Goal: Communication & Community: Ask a question

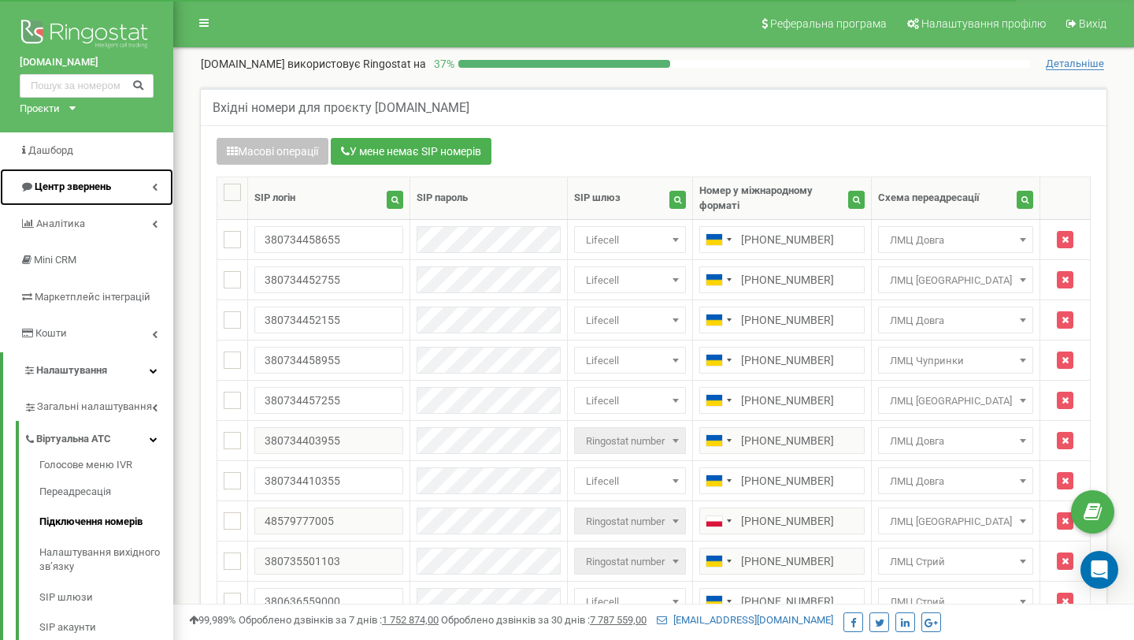
click at [92, 185] on span "Центр звернень" at bounding box center [73, 186] width 76 height 12
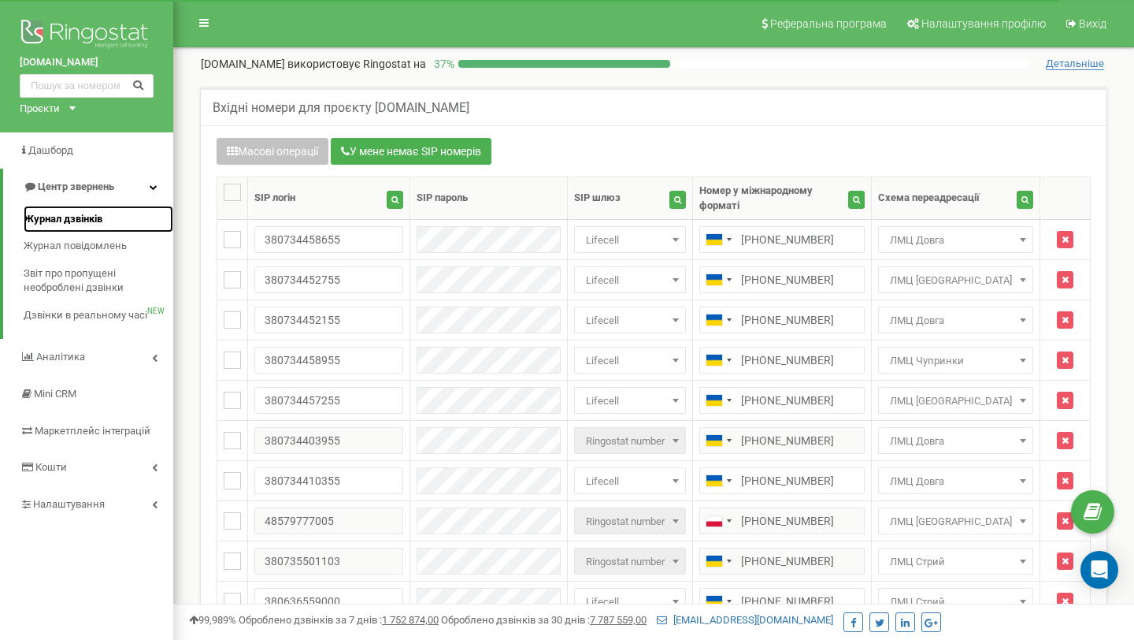
click at [84, 213] on span "Журнал дзвінків" at bounding box center [63, 219] width 79 height 15
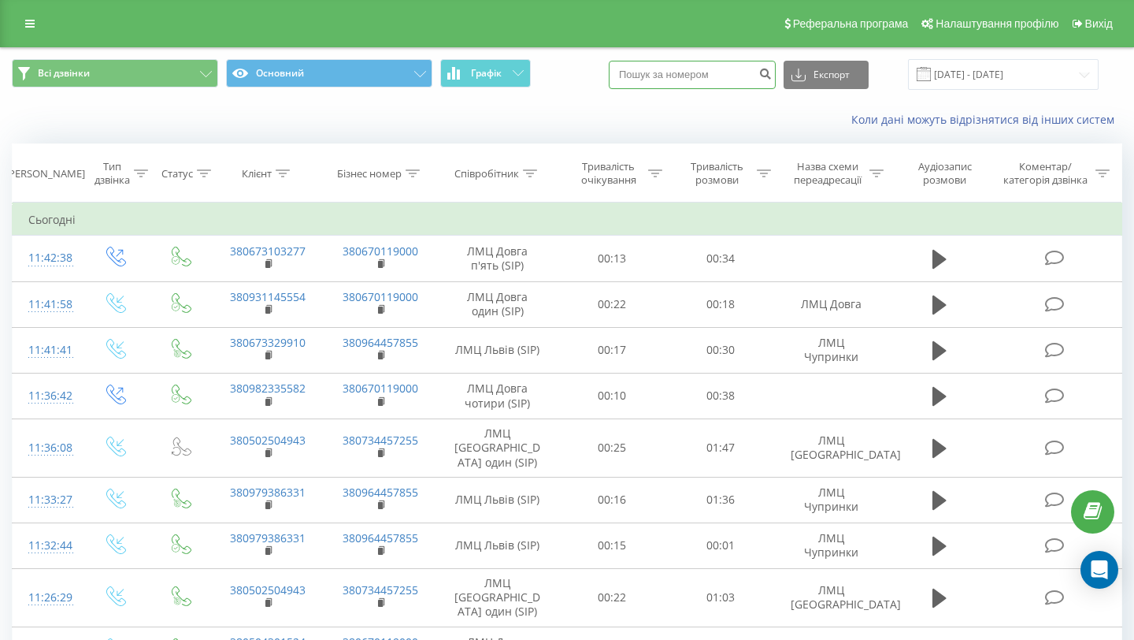
click at [706, 77] on input at bounding box center [692, 75] width 167 height 28
paste input "0 93 290 8810"
click at [703, 76] on input "0 93 290 8810" at bounding box center [692, 75] width 167 height 28
type input "0932908810"
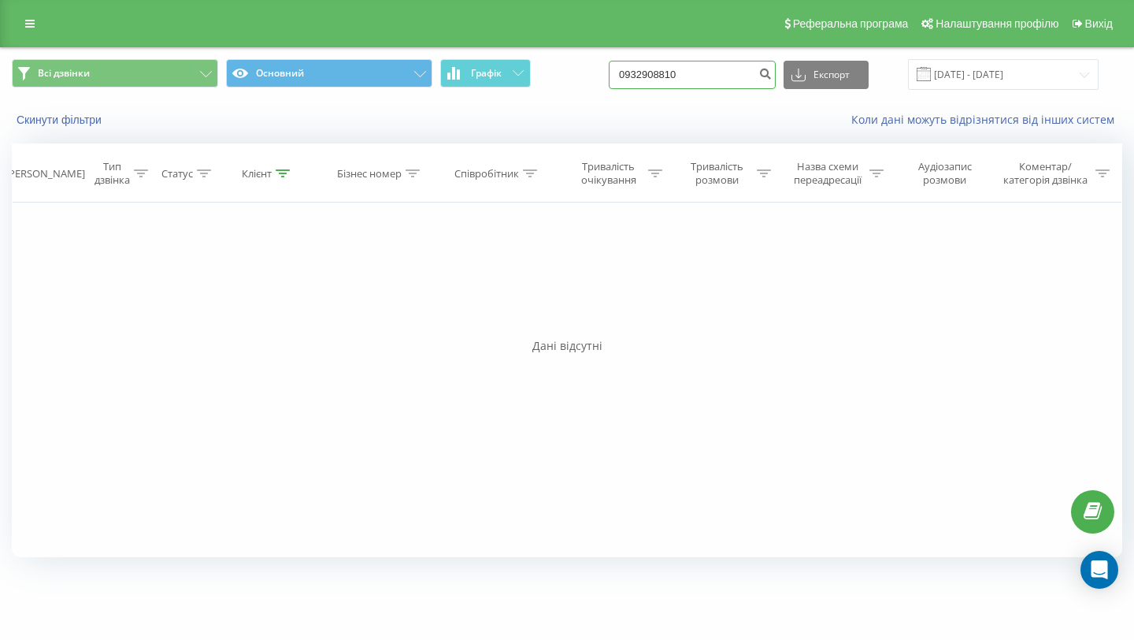
click at [714, 81] on input "0932908810" at bounding box center [692, 75] width 167 height 28
click at [744, 72] on input "0932908810" at bounding box center [692, 75] width 167 height 28
click at [985, 69] on input "22.05.2025 - 22.08.2025" at bounding box center [1003, 74] width 191 height 31
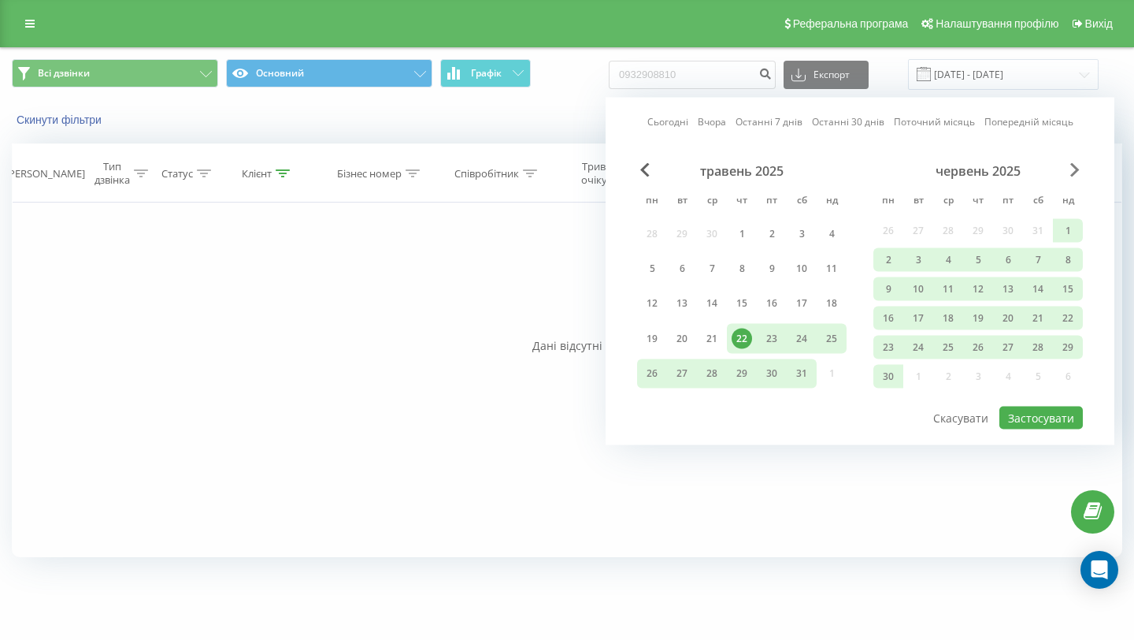
click at [1079, 169] on span "Next Month" at bounding box center [1074, 170] width 9 height 14
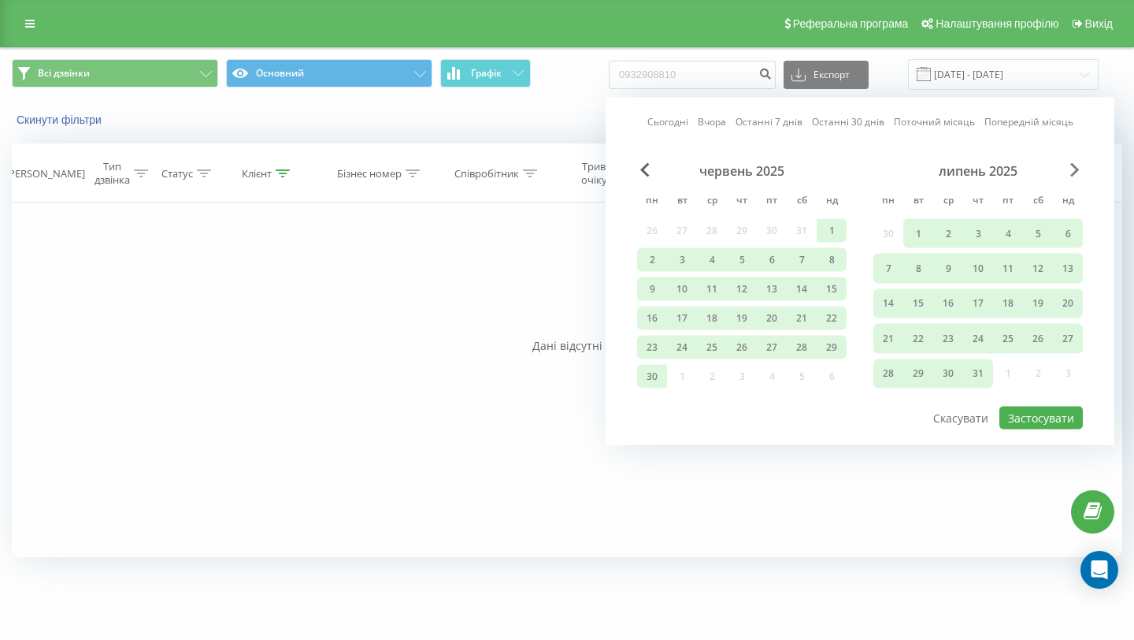
click at [1079, 169] on span "Next Month" at bounding box center [1074, 170] width 9 height 14
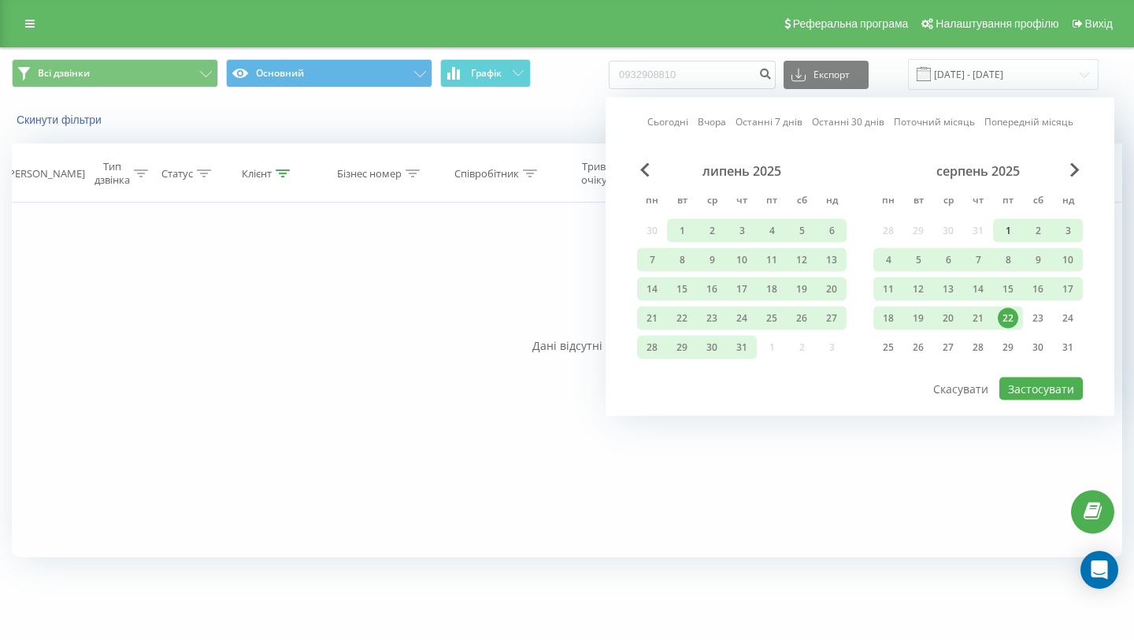
click at [1002, 233] on div "1" at bounding box center [1008, 231] width 20 height 20
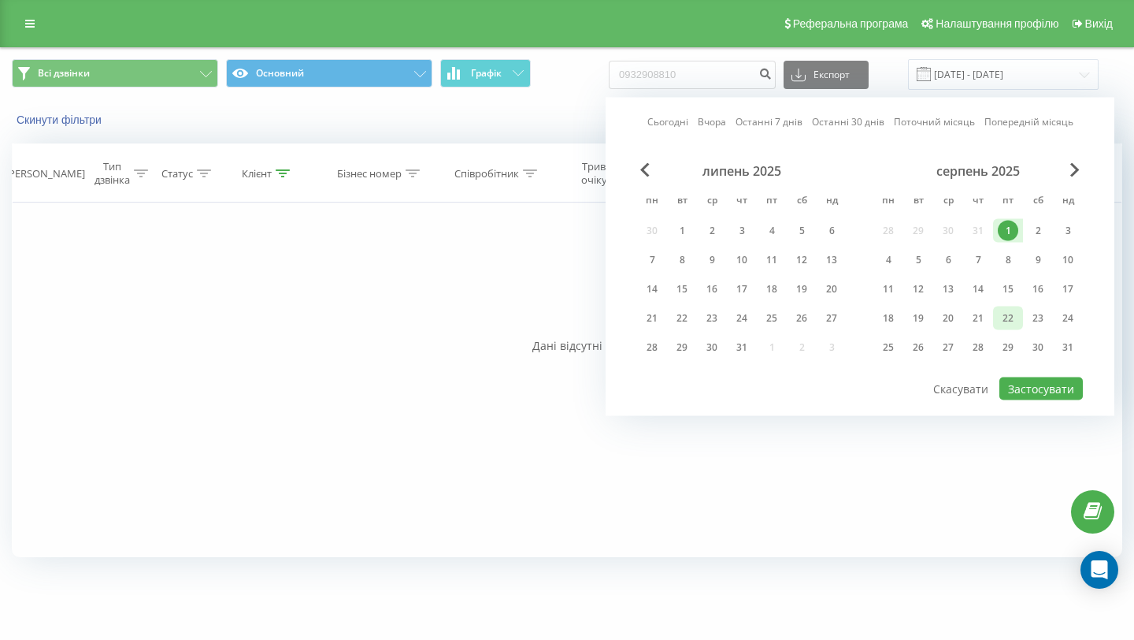
click at [1011, 319] on div "22" at bounding box center [1008, 318] width 20 height 20
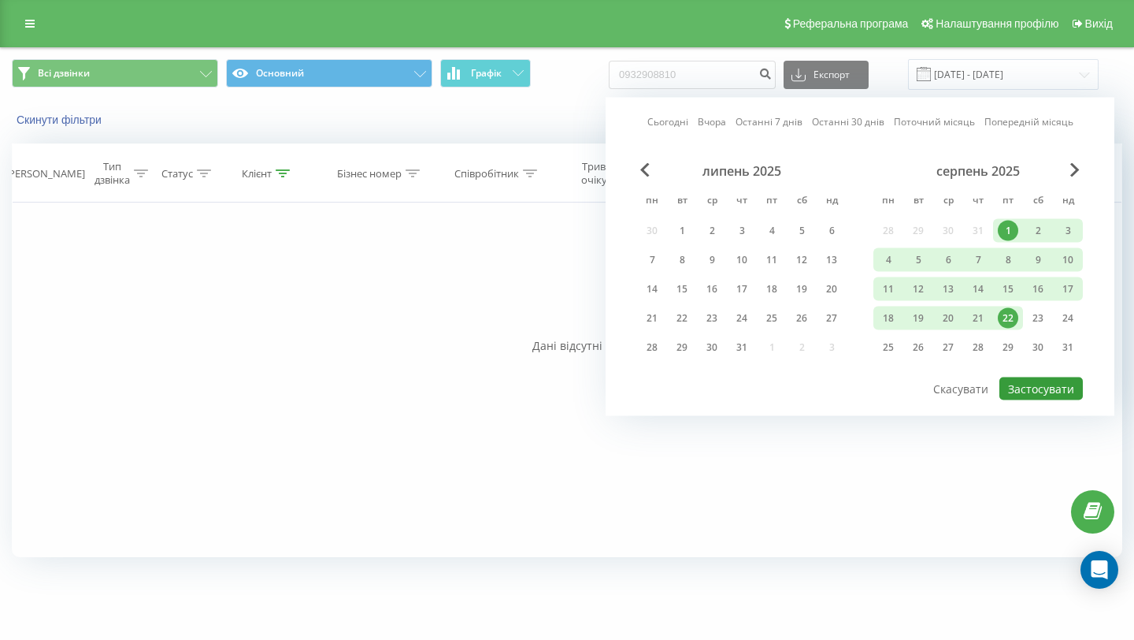
click at [1041, 385] on button "Застосувати" at bounding box center [1041, 388] width 83 height 23
type input "01.08.2025 - 22.08.2025"
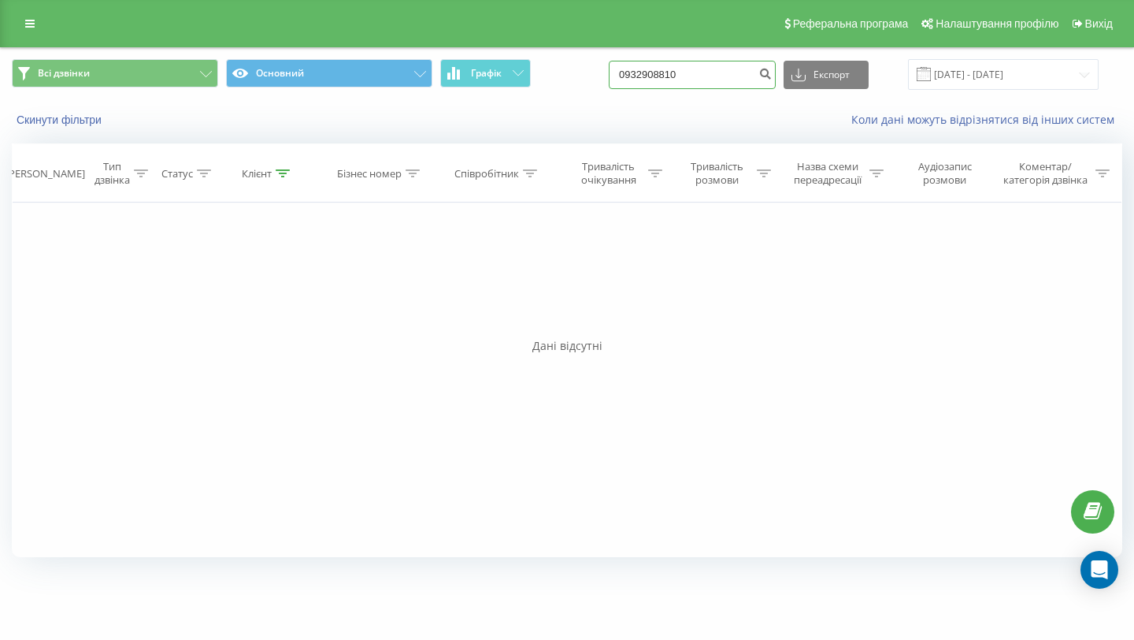
click at [704, 77] on input "0932908810" at bounding box center [692, 75] width 167 height 28
click at [727, 80] on input "0932908810" at bounding box center [692, 75] width 167 height 28
click at [1096, 576] on icon "Open Intercom Messenger" at bounding box center [1099, 569] width 18 height 20
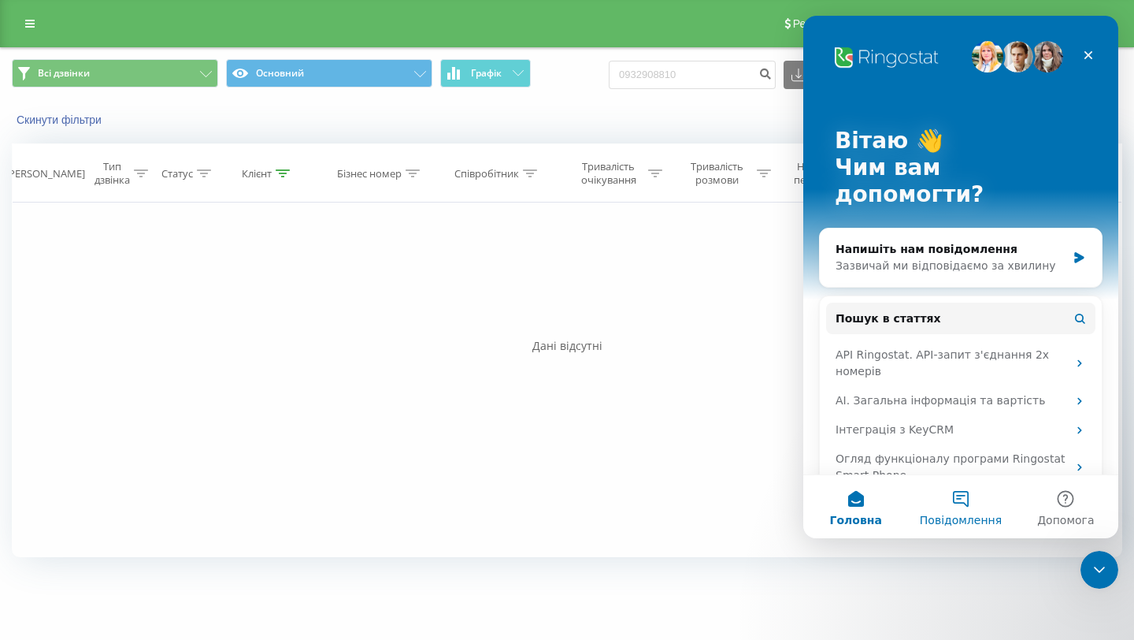
click at [963, 507] on button "Повідомлення" at bounding box center [960, 506] width 105 height 63
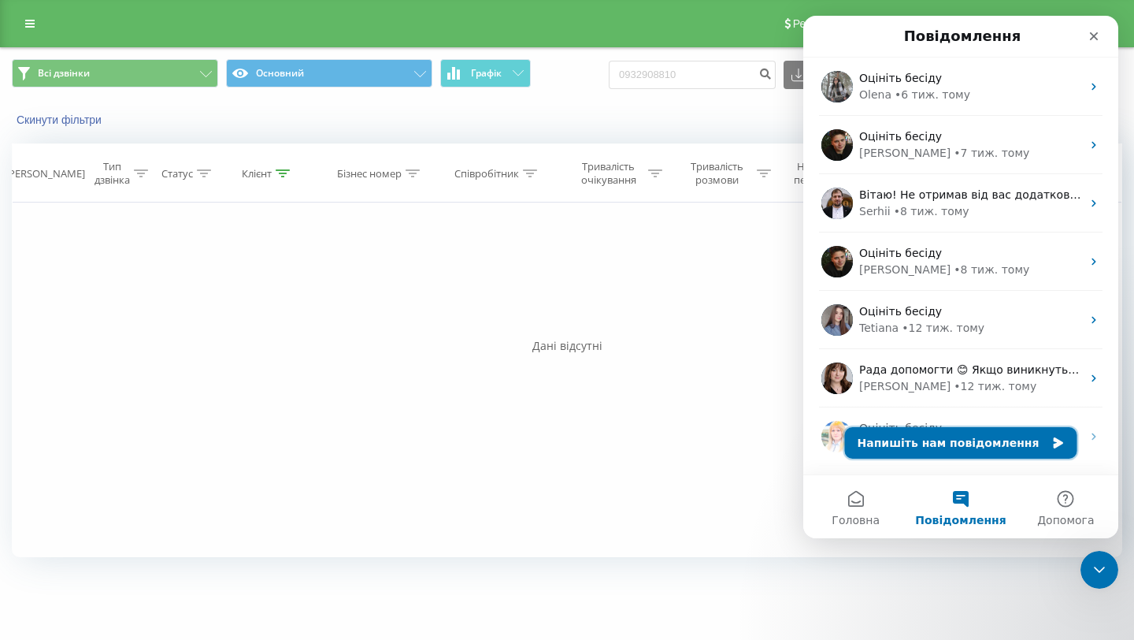
click at [945, 440] on button "Напишіть нам повідомлення" at bounding box center [961, 443] width 232 height 32
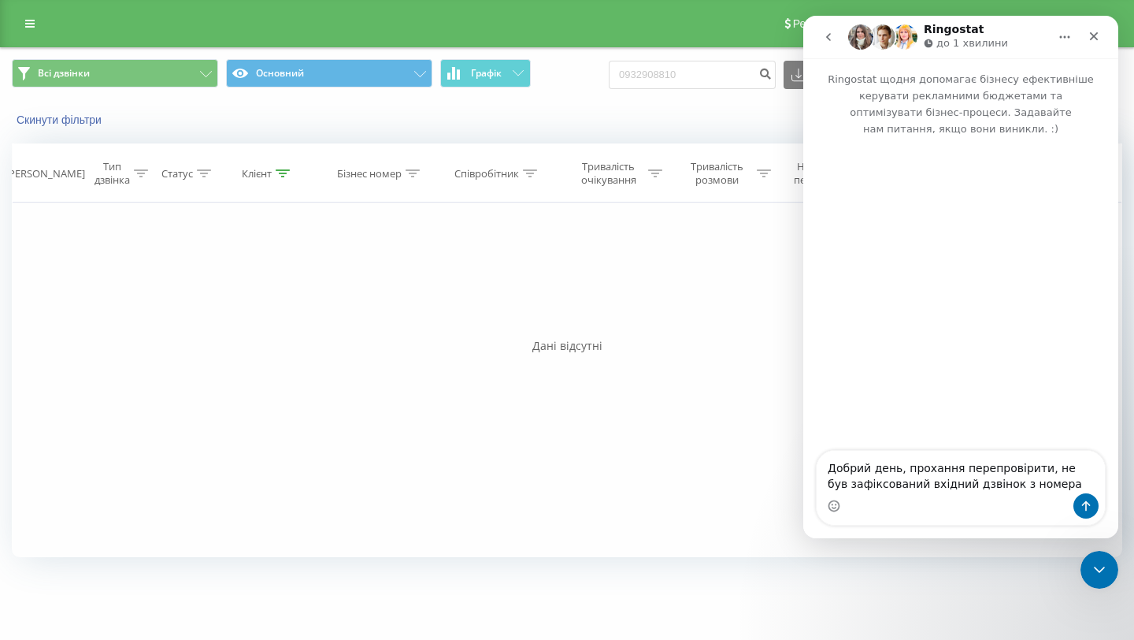
type textarea "Добрий день, прохання перепровірити, не був зафіксований вхідний дзвінок з номе…"
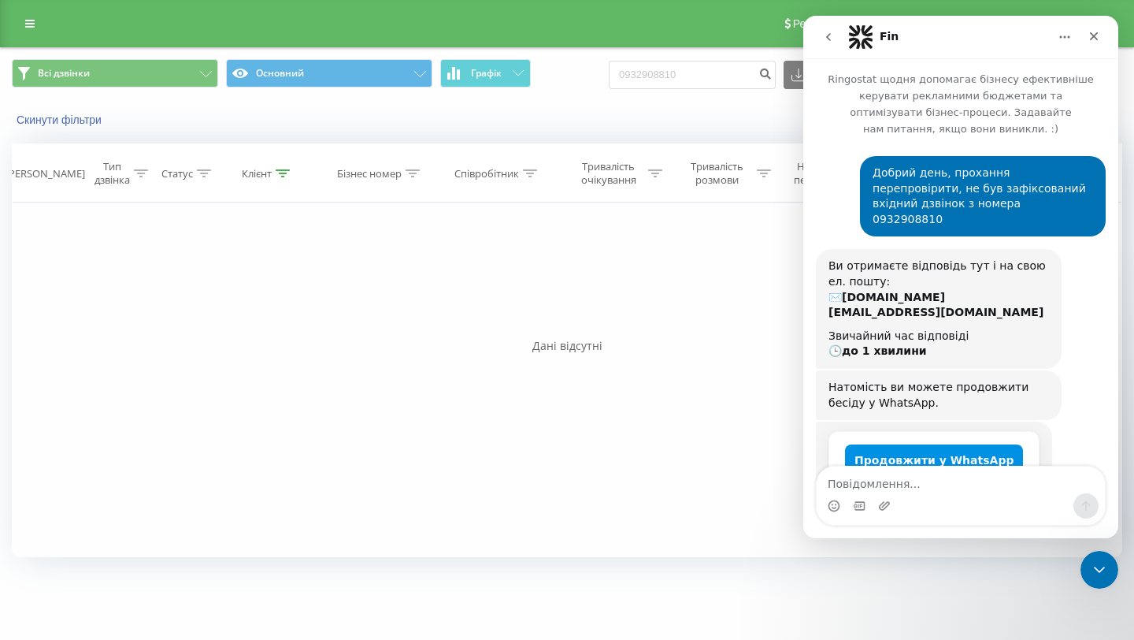
click at [953, 444] on button "Продовжити у WhatsApp" at bounding box center [934, 460] width 178 height 32
click at [824, 35] on icon "go back" at bounding box center [828, 37] width 13 height 13
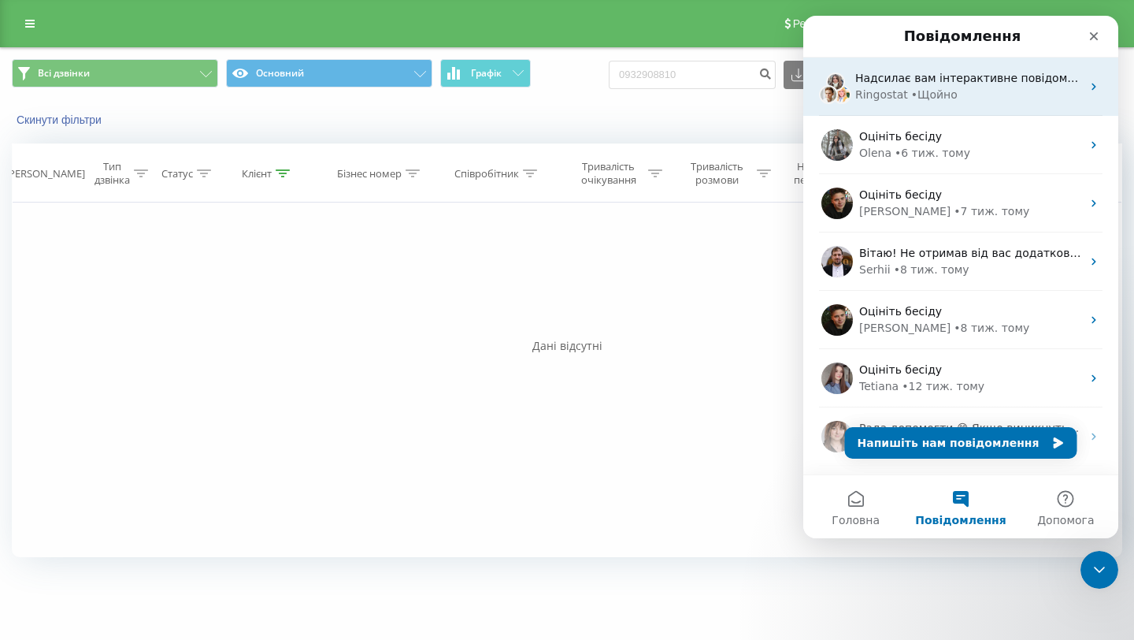
click at [901, 91] on div "Ringostat" at bounding box center [881, 95] width 53 height 17
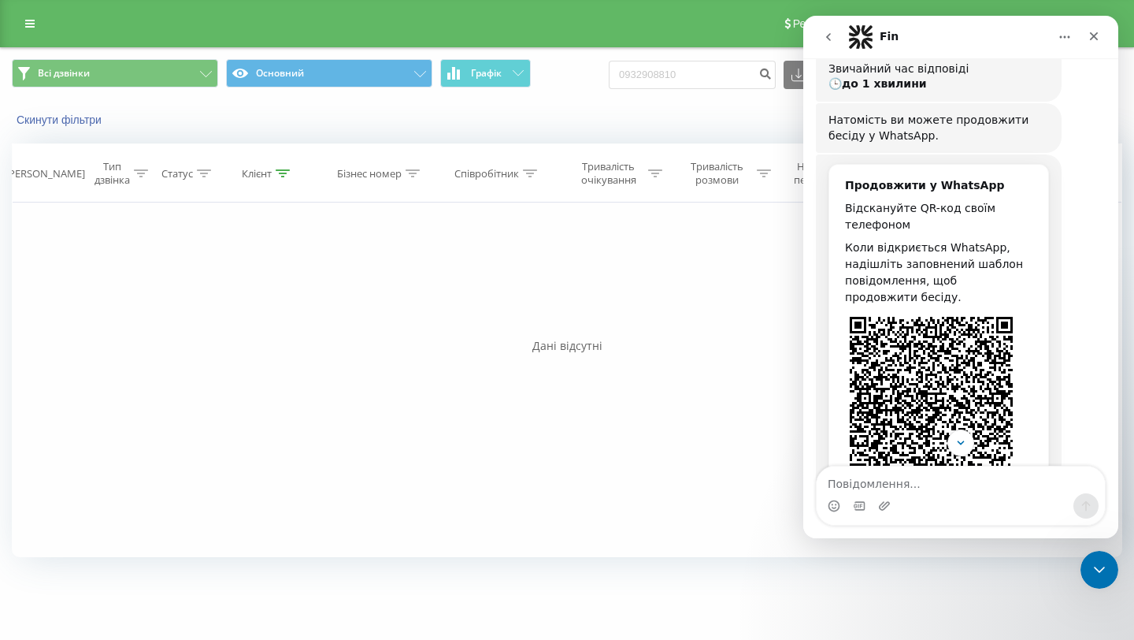
scroll to position [349, 0]
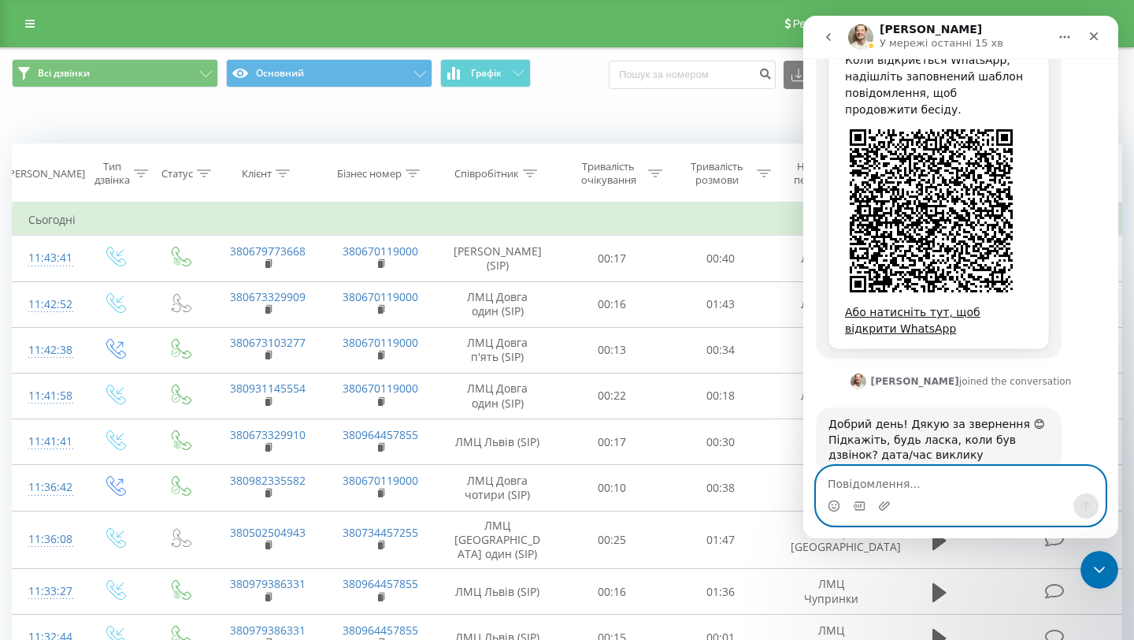
scroll to position [462, 0]
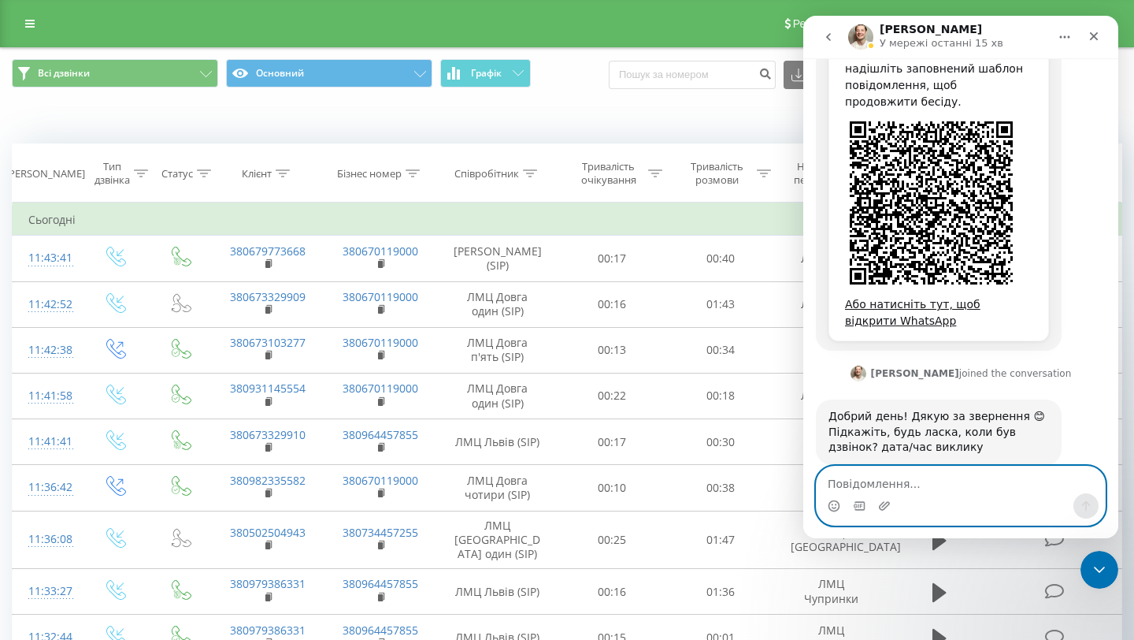
click at [880, 488] on textarea "Повідомлення..." at bounding box center [961, 479] width 288 height 27
paste textarea "380989714914"
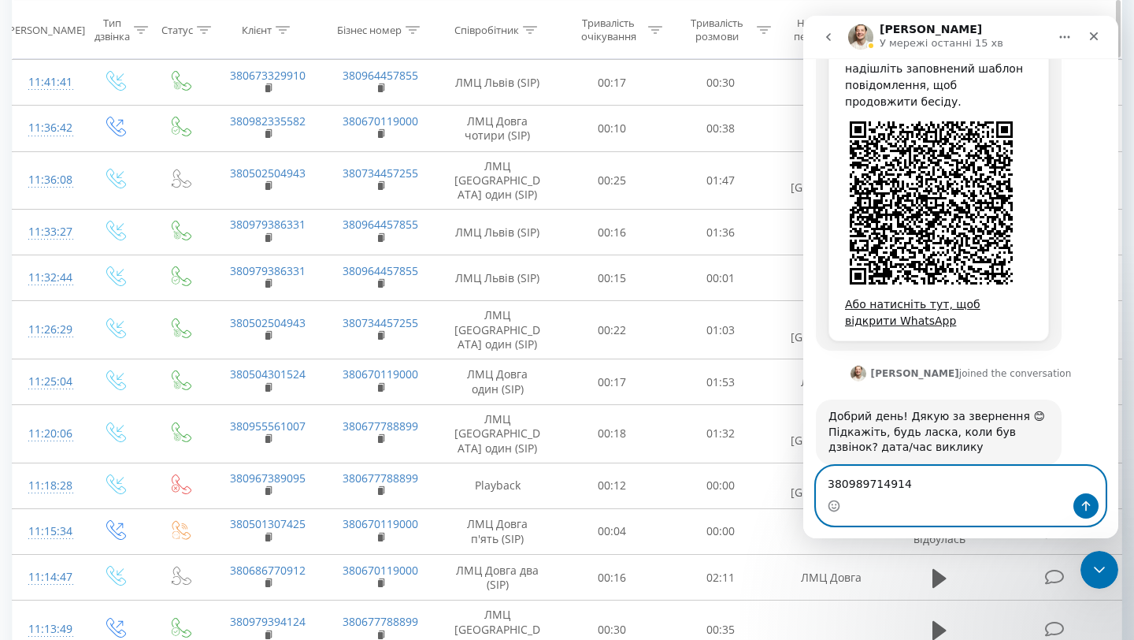
scroll to position [366, 0]
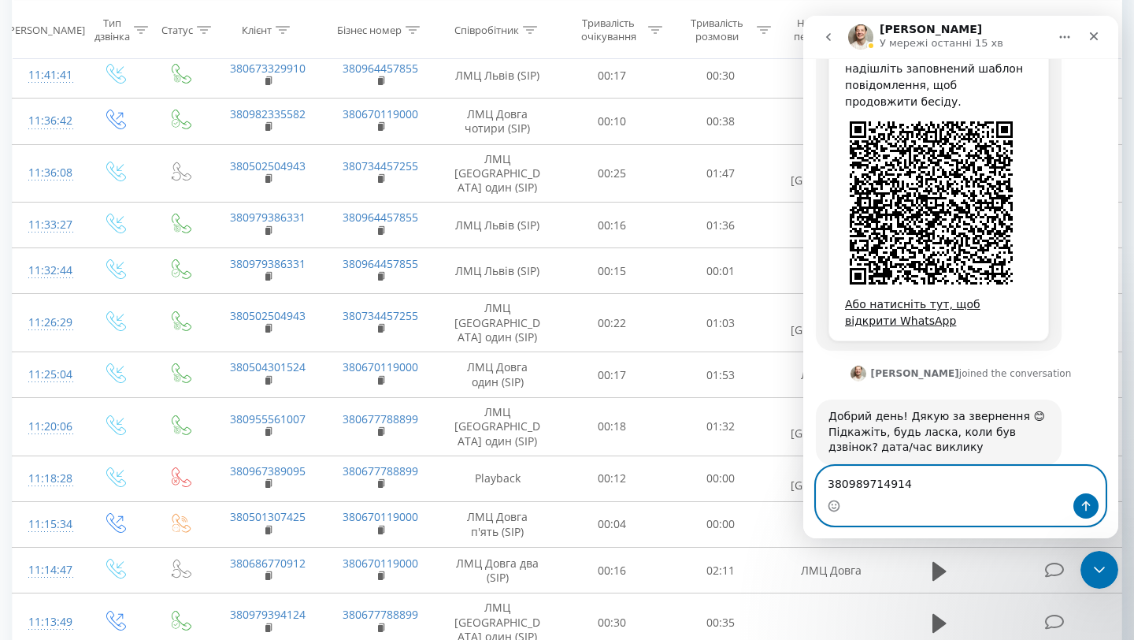
click at [829, 480] on textarea "380989714914" at bounding box center [961, 479] width 288 height 27
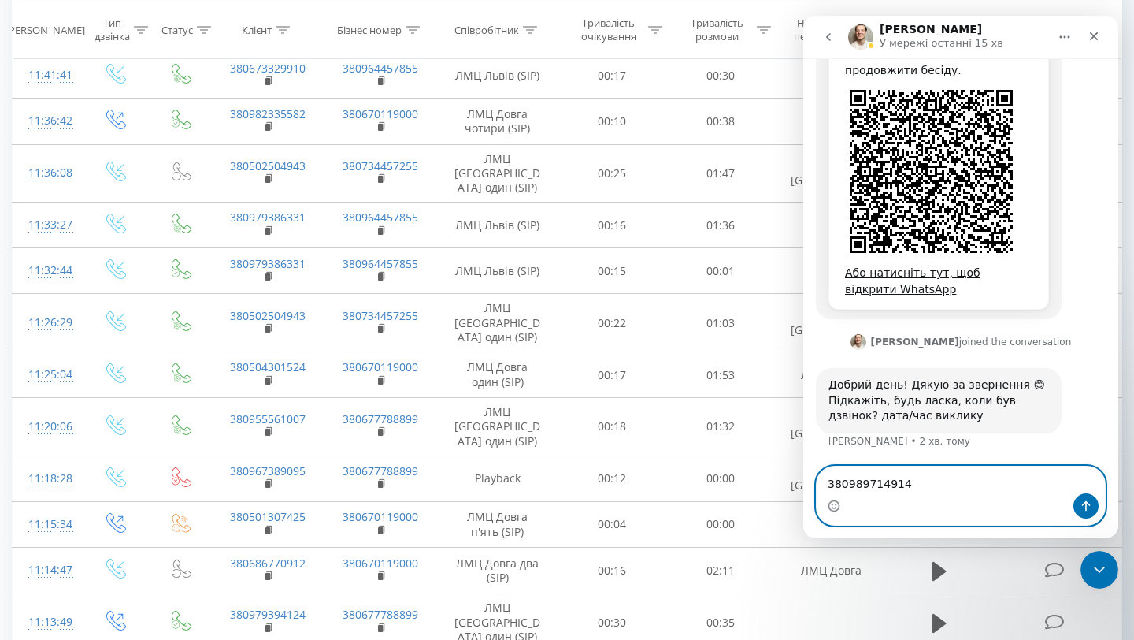
scroll to position [510, 0]
click at [845, 466] on textarea "380989714914" at bounding box center [961, 479] width 288 height 27
paste textarea "18.08"
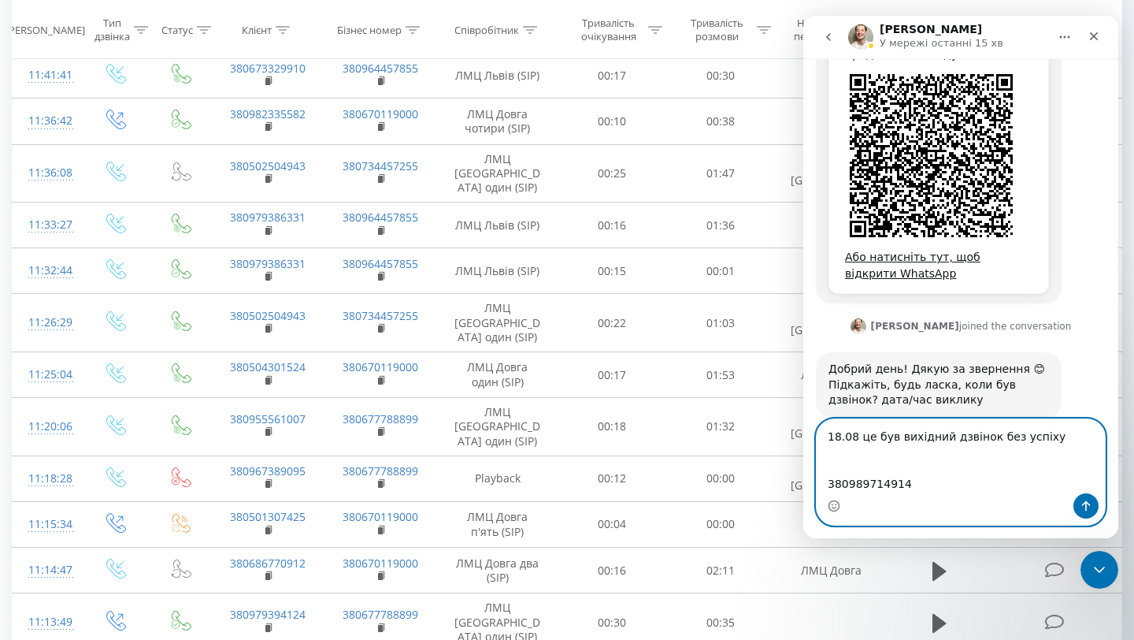
drag, startPoint x: 920, startPoint y: 485, endPoint x: 800, endPoint y: 486, distance: 119.7
click html "Vladyslav У мережі останні 15 хв Ringostat щодня допомагає бізнесу ефективніше …"
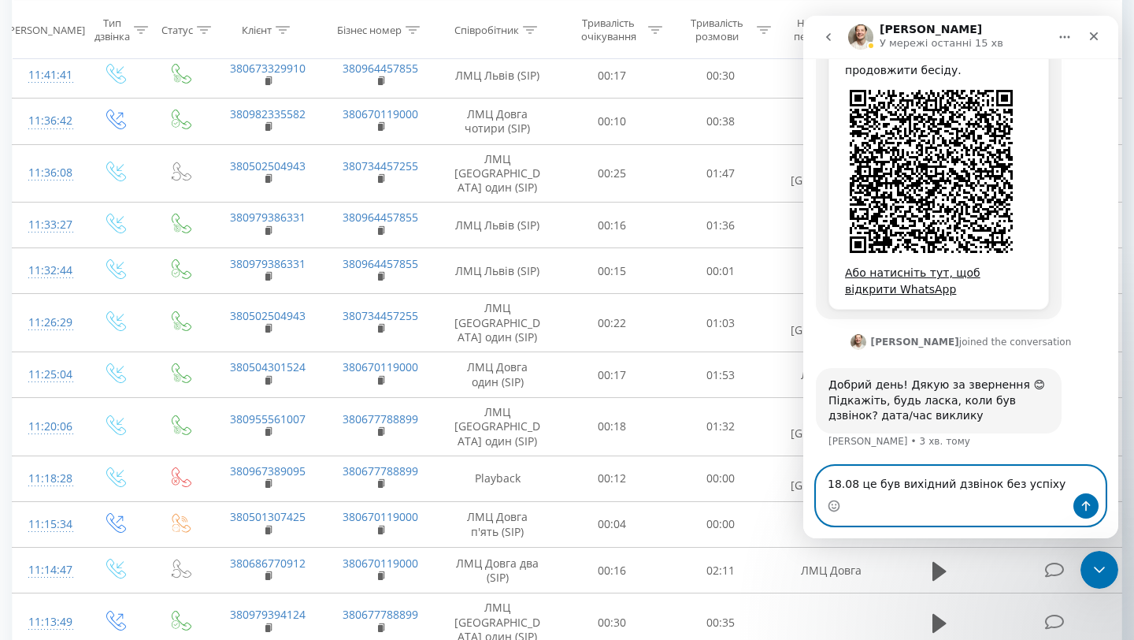
click at [1064, 466] on textarea "18.08 це був вихідний дзвінок без успіху" at bounding box center [961, 479] width 288 height 27
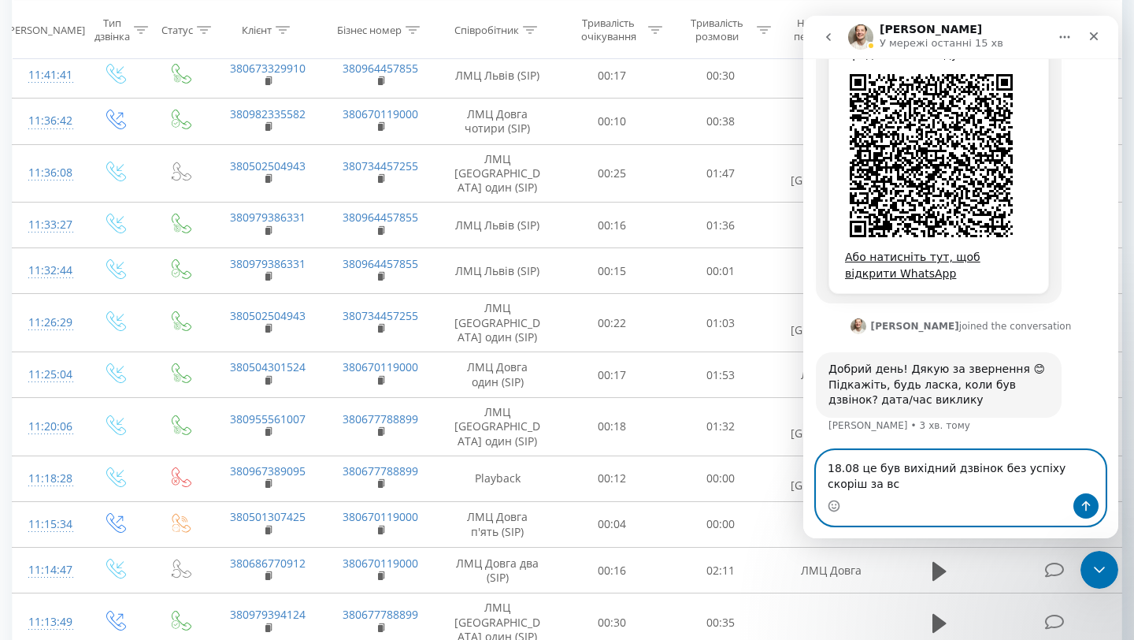
type textarea "18.08 це був вихідний дзвінок без успіху скоріш за все"
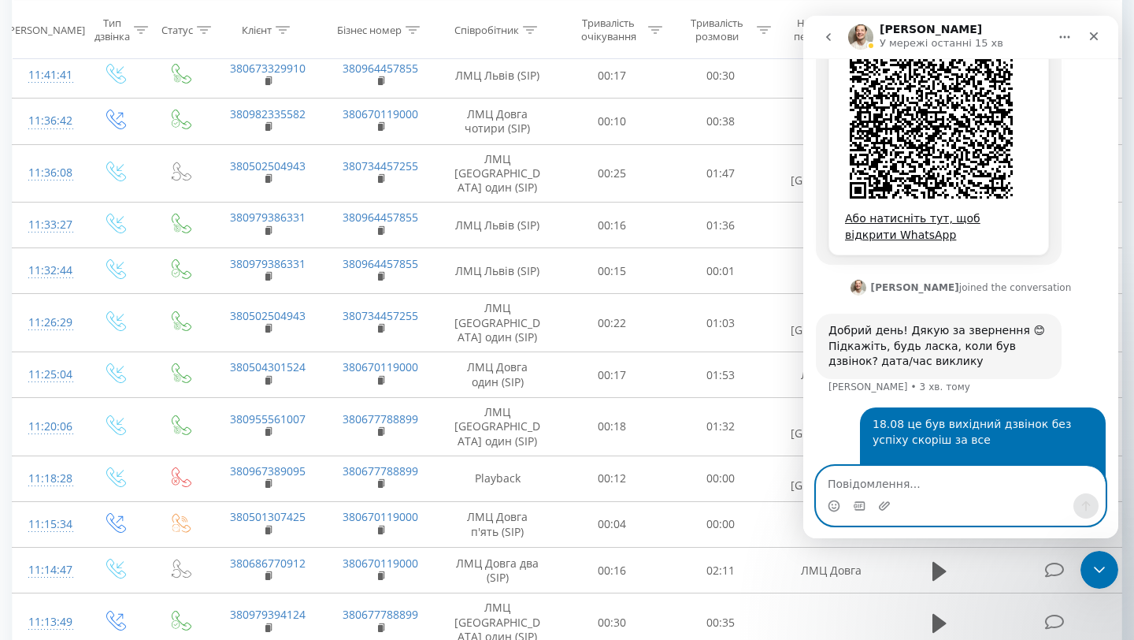
scroll to position [564, 0]
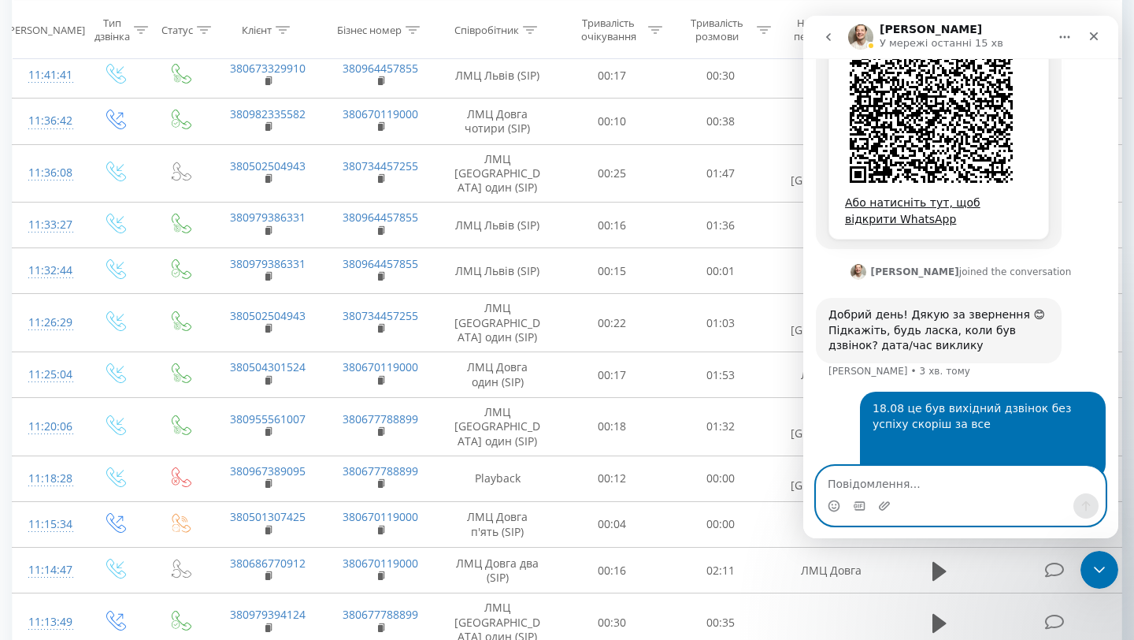
paste textarea "380989714914"
type textarea "380989714914 це теж"
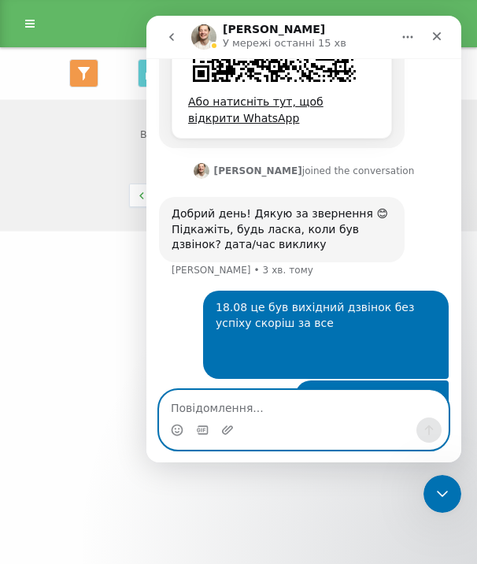
scroll to position [675, 0]
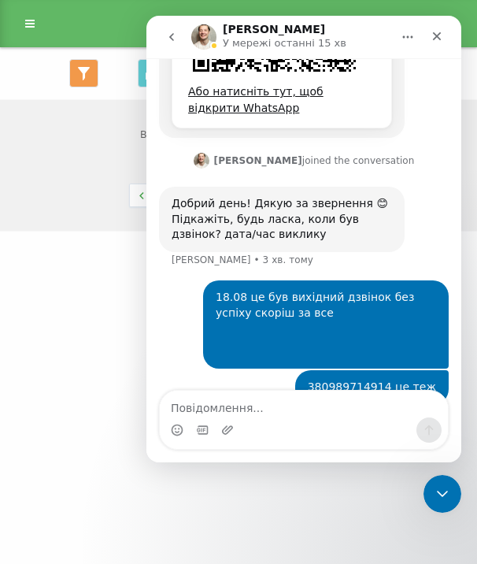
click at [265, 421] on div "Месенджер Intercom" at bounding box center [304, 429] width 288 height 25
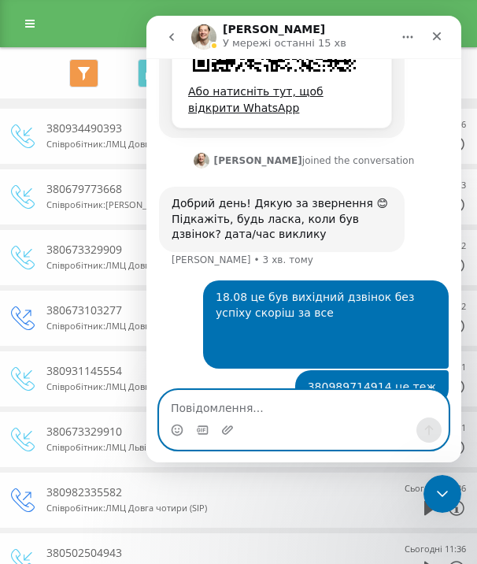
click at [245, 407] on textarea "Повідомлення..." at bounding box center [304, 404] width 288 height 27
type textarea "23.07"
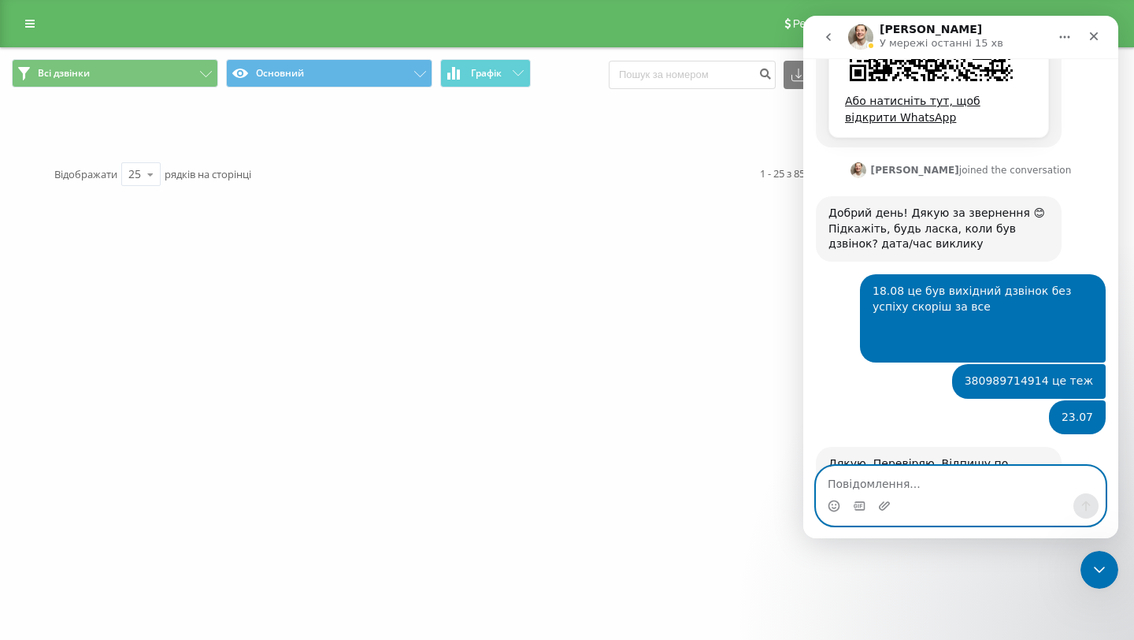
scroll to position [698, 0]
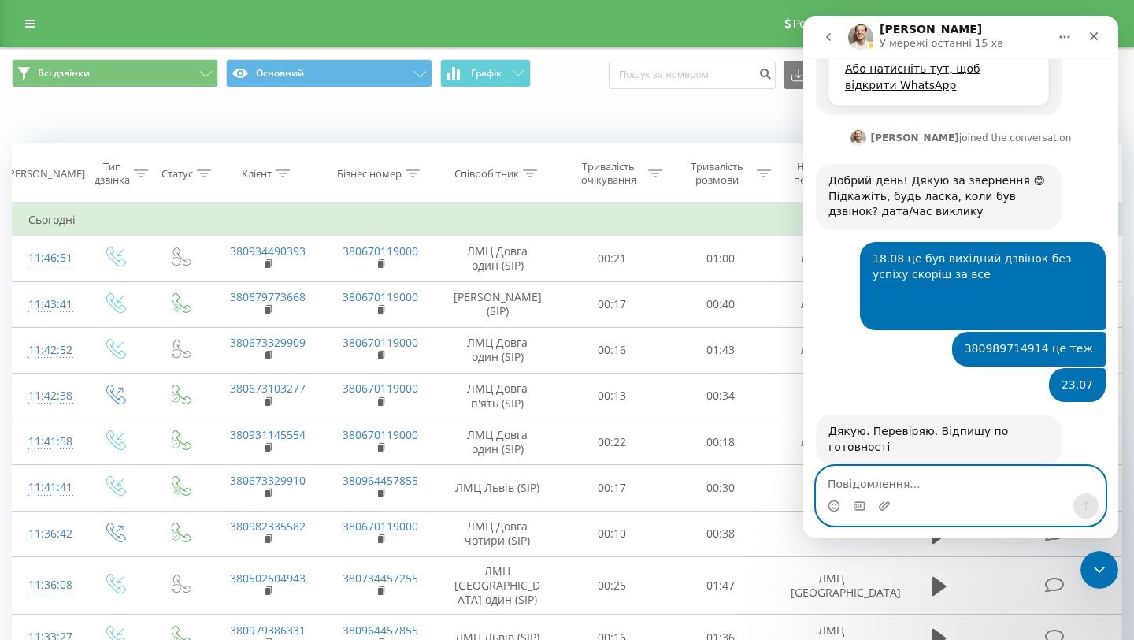
click at [903, 483] on textarea "Повідомлення..." at bounding box center [961, 479] width 288 height 27
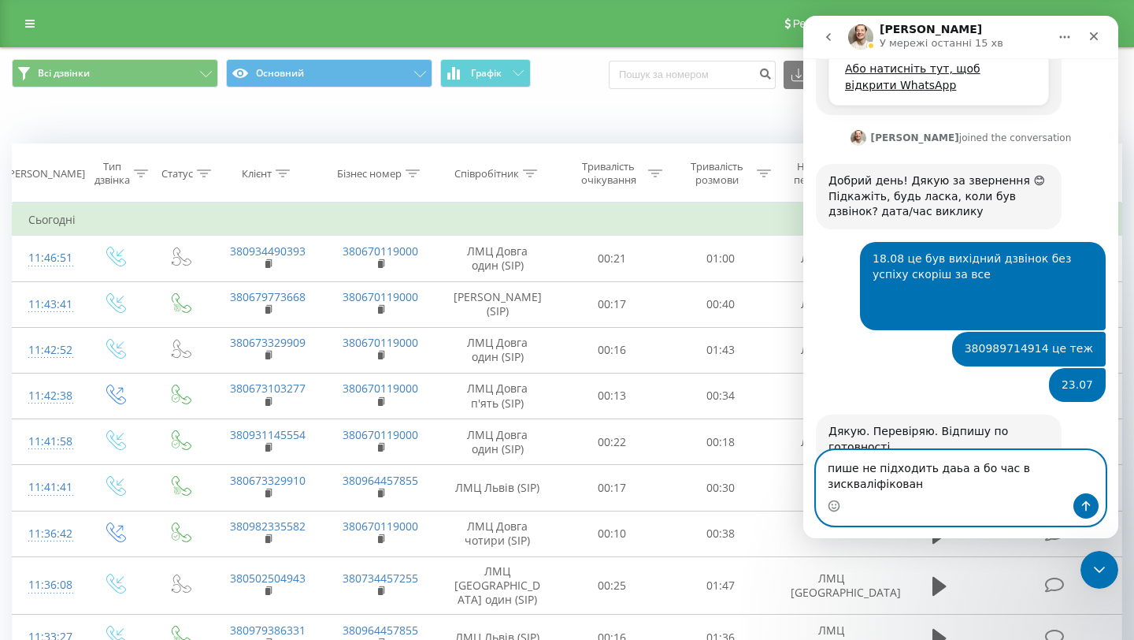
scroll to position [714, 0]
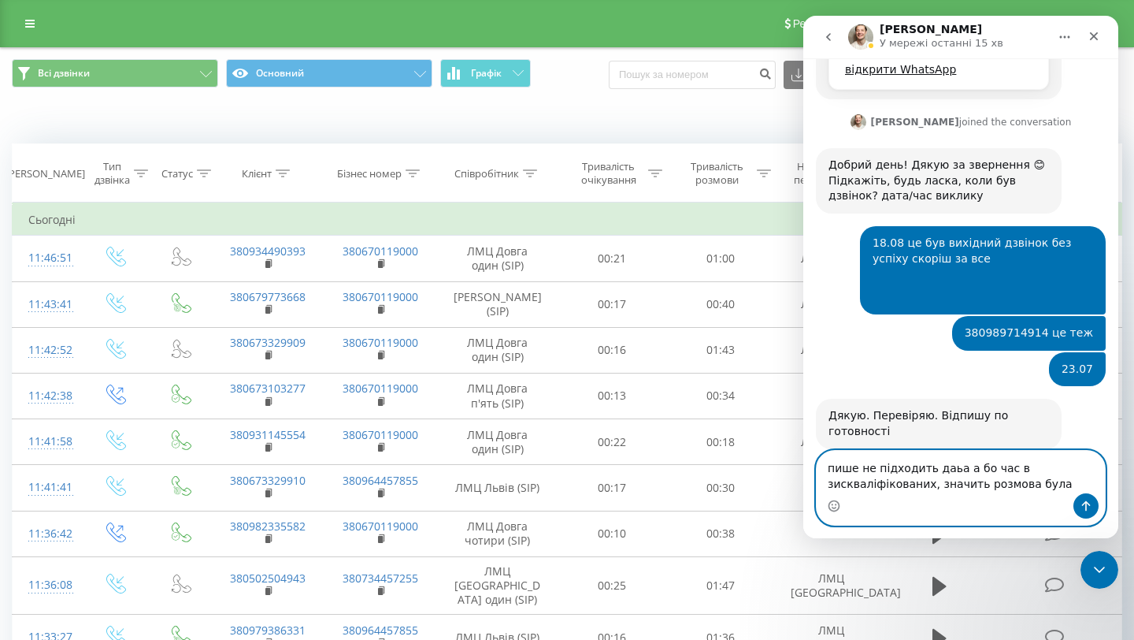
click at [848, 483] on textarea "пише не підходить даьа а бо час в зискваліфікованих, значить розмова була" at bounding box center [961, 472] width 288 height 43
click at [803, 16] on lt-span "д искваліфікованих" at bounding box center [803, 16] width 0 height 0
click at [944, 466] on textarea "пише не підходить даьа а бо час в дискваліфікованих, значить розмова була" at bounding box center [961, 472] width 288 height 43
click at [803, 16] on lt-span "даьа , а" at bounding box center [803, 16] width 0 height 0
click at [969, 466] on textarea "пише не підходить даьа, а бо час в дискваліфікованих, значить розмова була" at bounding box center [961, 472] width 288 height 43
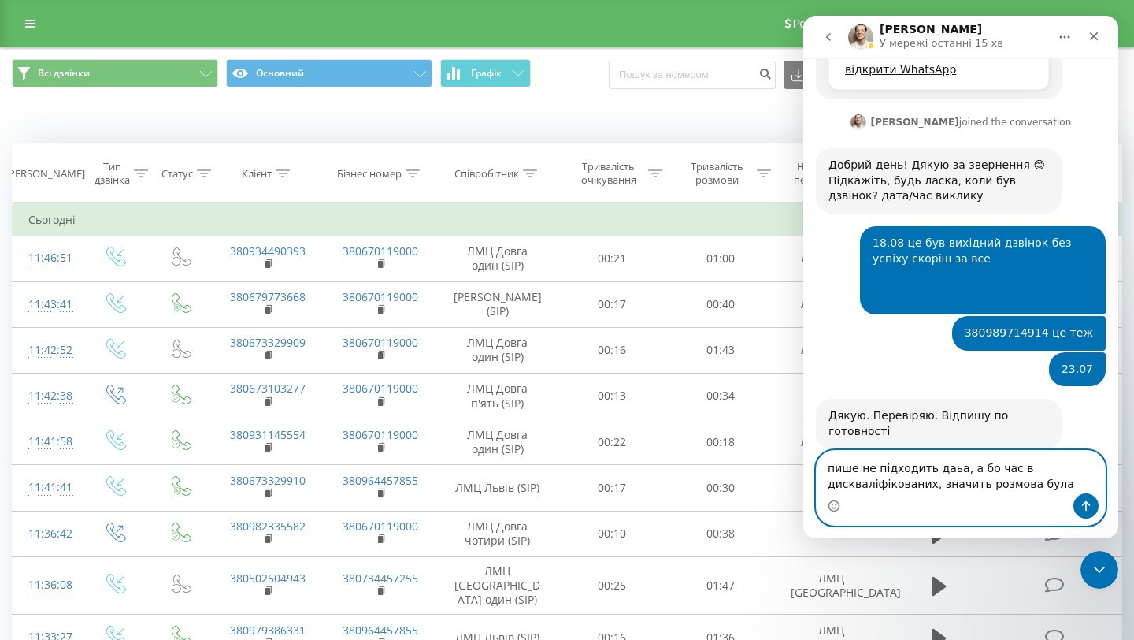
click at [969, 466] on textarea "пише не підходить даьа, а бо час в дискваліфікованих, значить розмова була" at bounding box center [961, 472] width 288 height 43
click at [934, 475] on textarea "пише не підходить даьа, час в дискваліфікованих, значить розмова була" at bounding box center [961, 472] width 288 height 43
click at [952, 469] on textarea "пише не підходить даьа, час в дискваліфікованих, значить розмова була" at bounding box center [961, 472] width 288 height 43
type textarea "пише не підходить дата, або час в дискваліфікованих, значить розмова була"
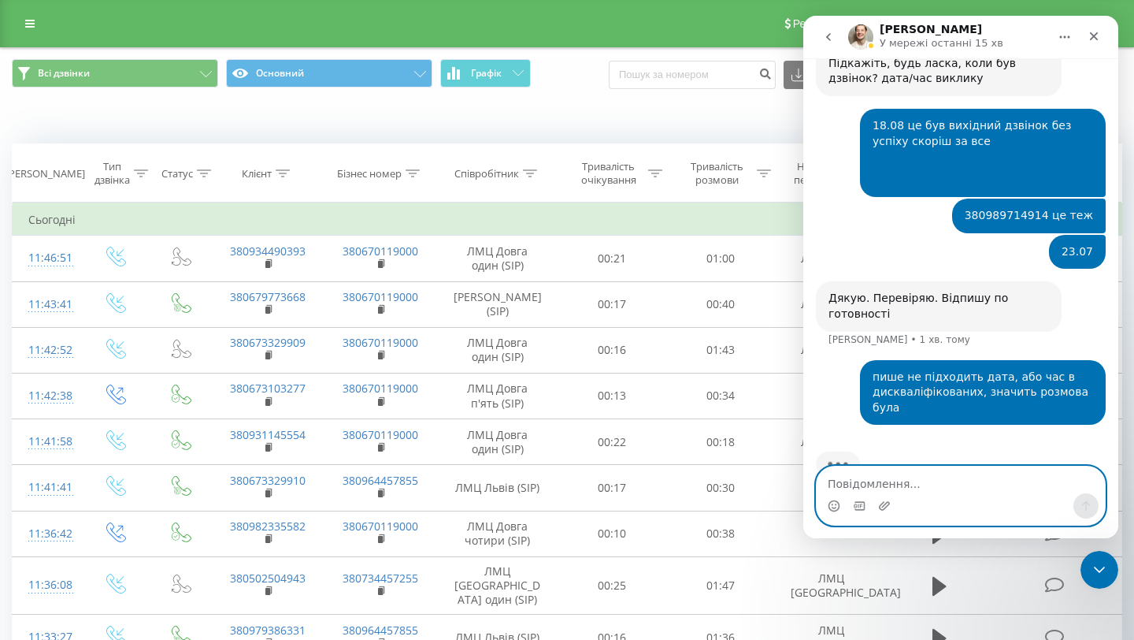
scroll to position [837, 0]
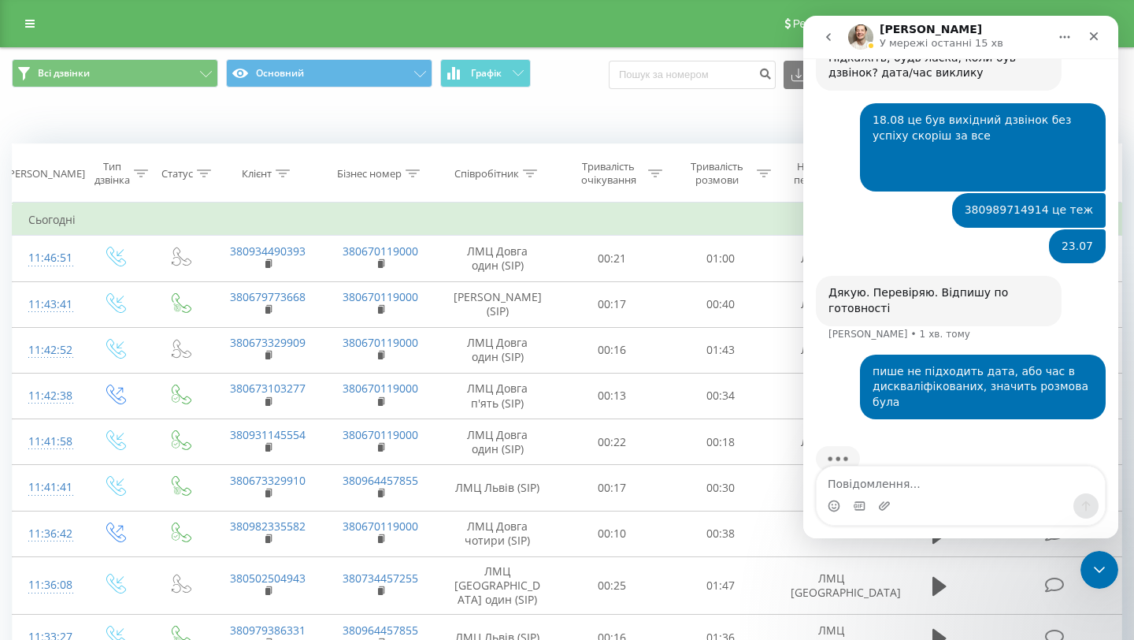
click at [975, 193] on div "380989714914 це теж Андрій • 1 хв. тому" at bounding box center [1029, 210] width 154 height 35
drag, startPoint x: 978, startPoint y: 180, endPoint x: 1056, endPoint y: 178, distance: 77.2
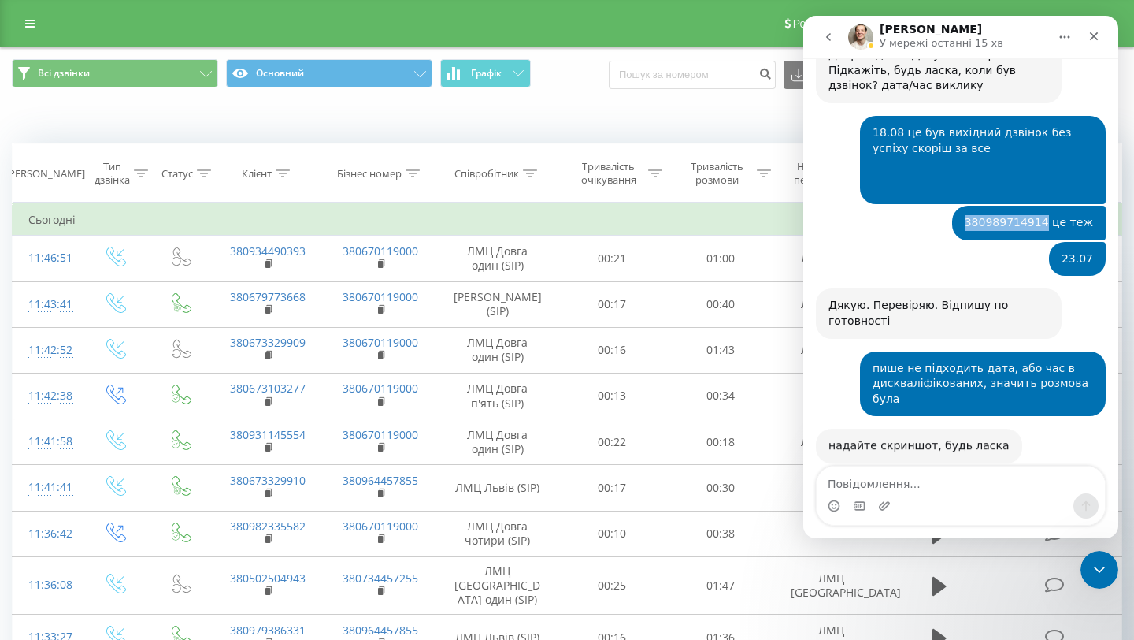
scroll to position [823, 0]
copy div "380989714914"
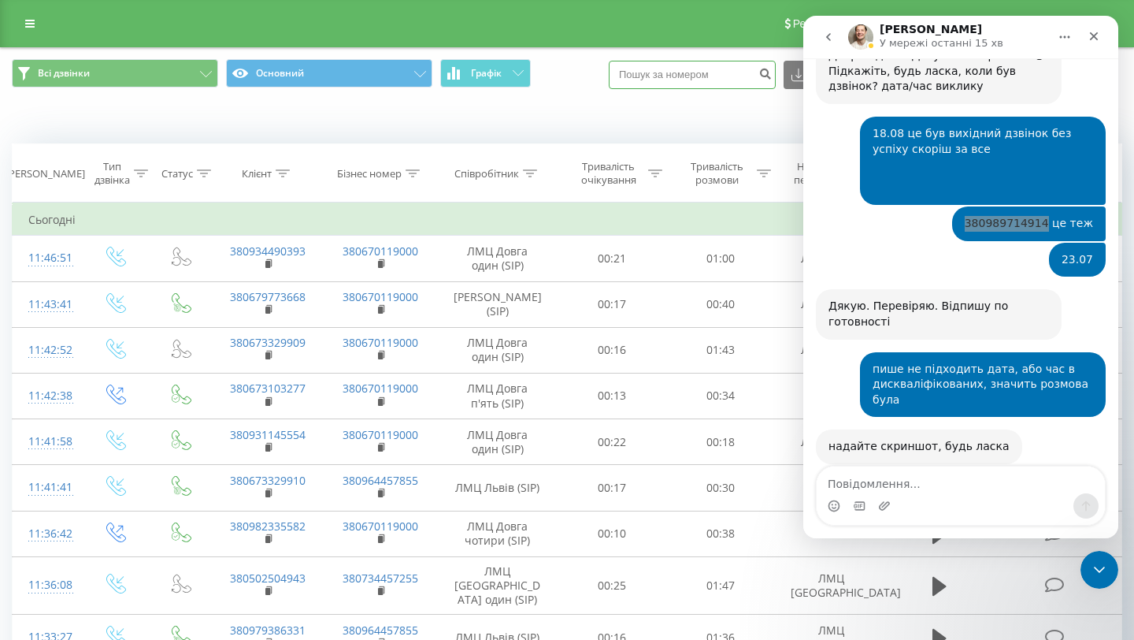
click at [715, 69] on input at bounding box center [692, 75] width 167 height 28
type input "380989714914"
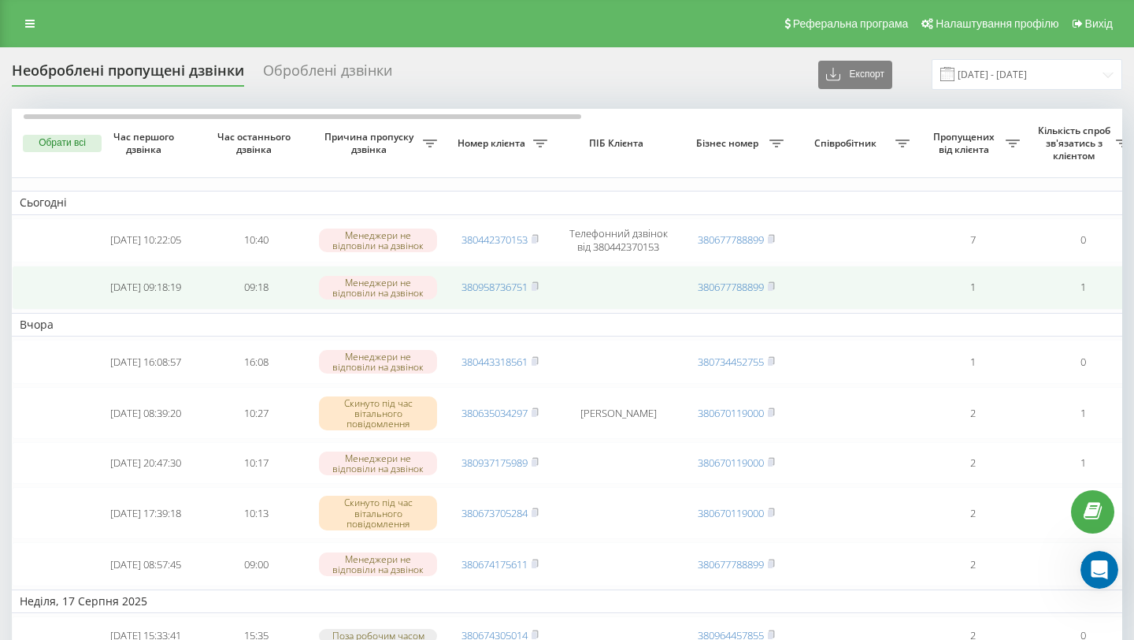
scroll to position [0, 8]
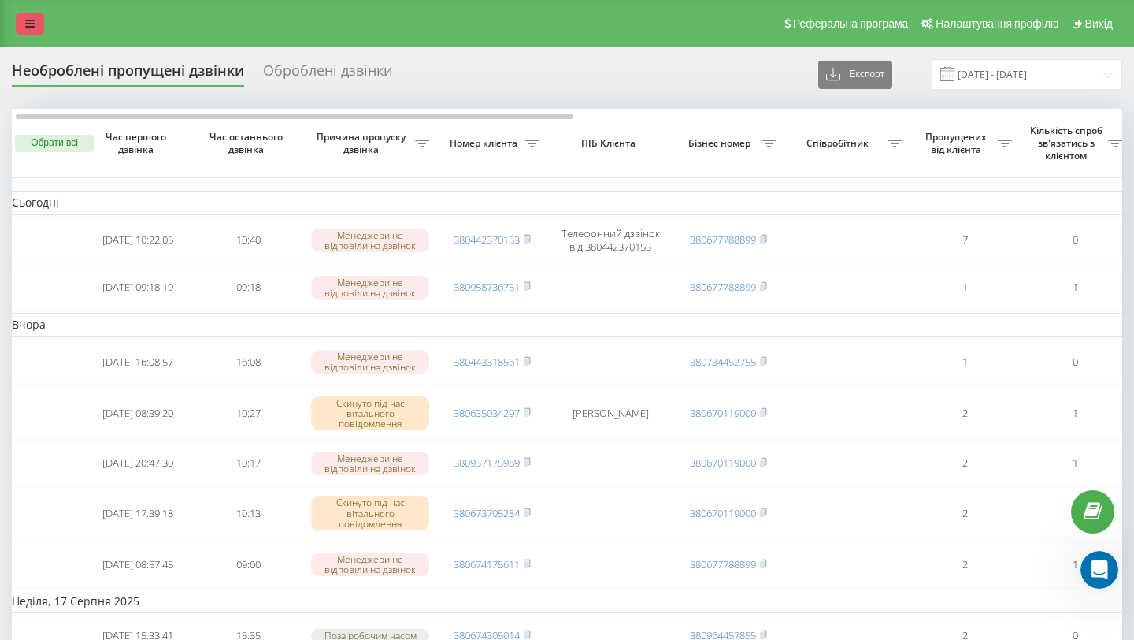
click at [26, 22] on icon at bounding box center [29, 23] width 9 height 11
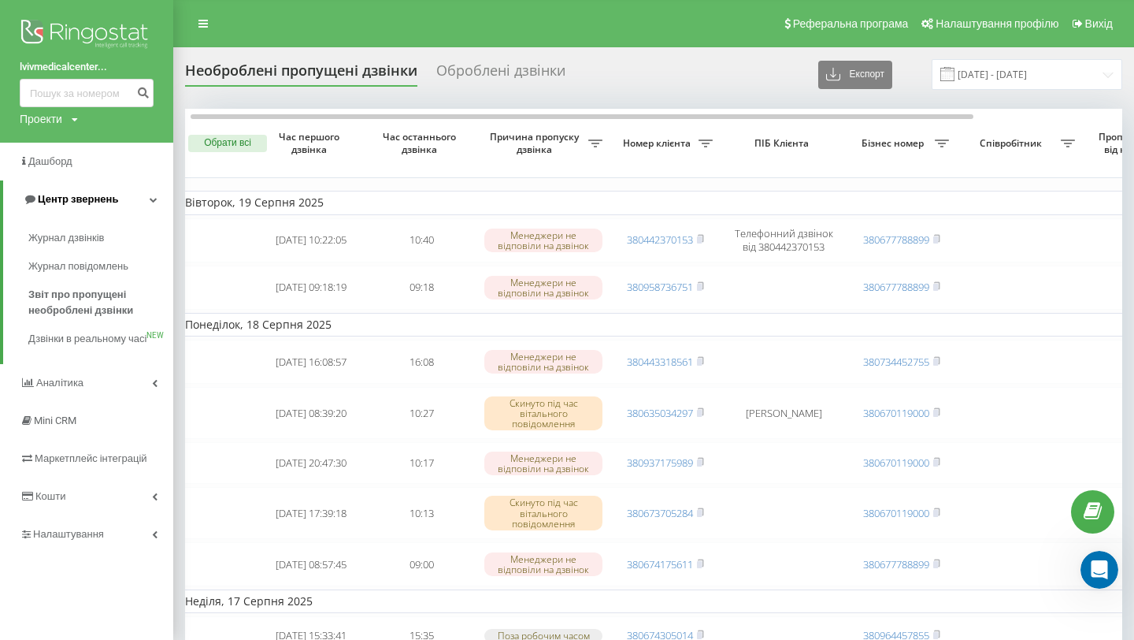
click at [76, 199] on span "Центр звернень" at bounding box center [78, 199] width 80 height 12
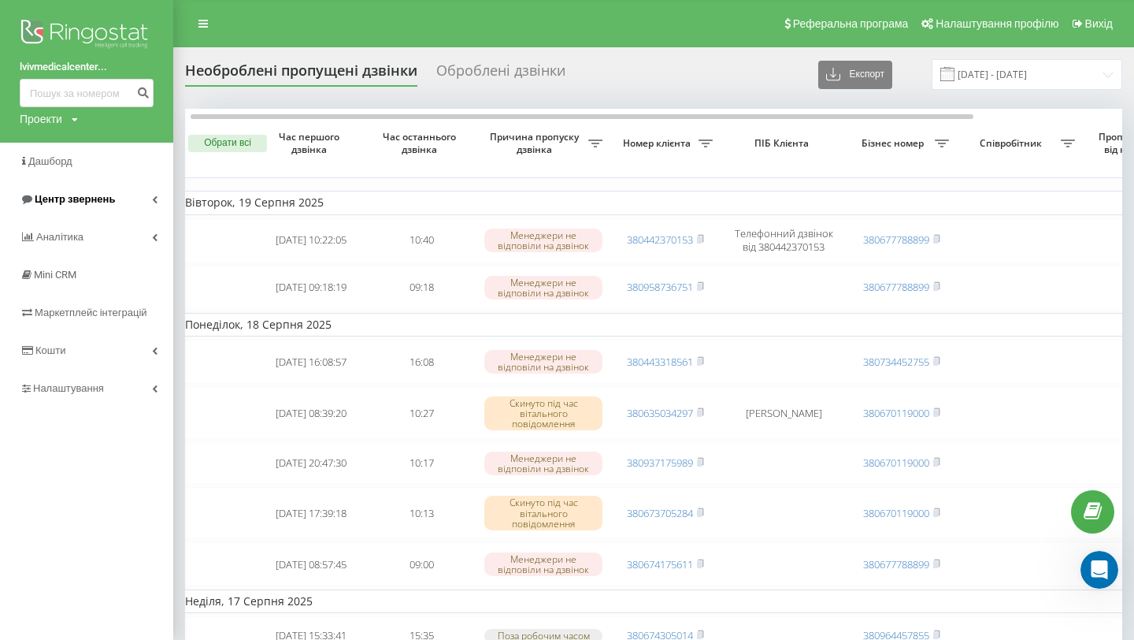
click at [83, 198] on span "Центр звернень" at bounding box center [75, 199] width 80 height 12
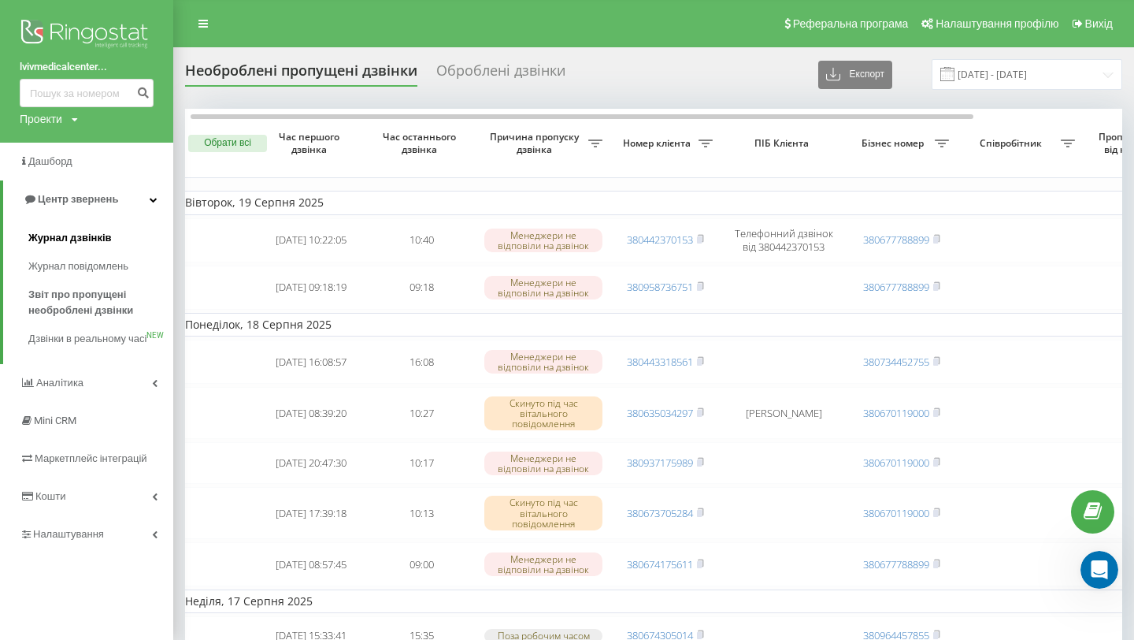
click at [76, 231] on span "Журнал дзвінків" at bounding box center [69, 238] width 83 height 16
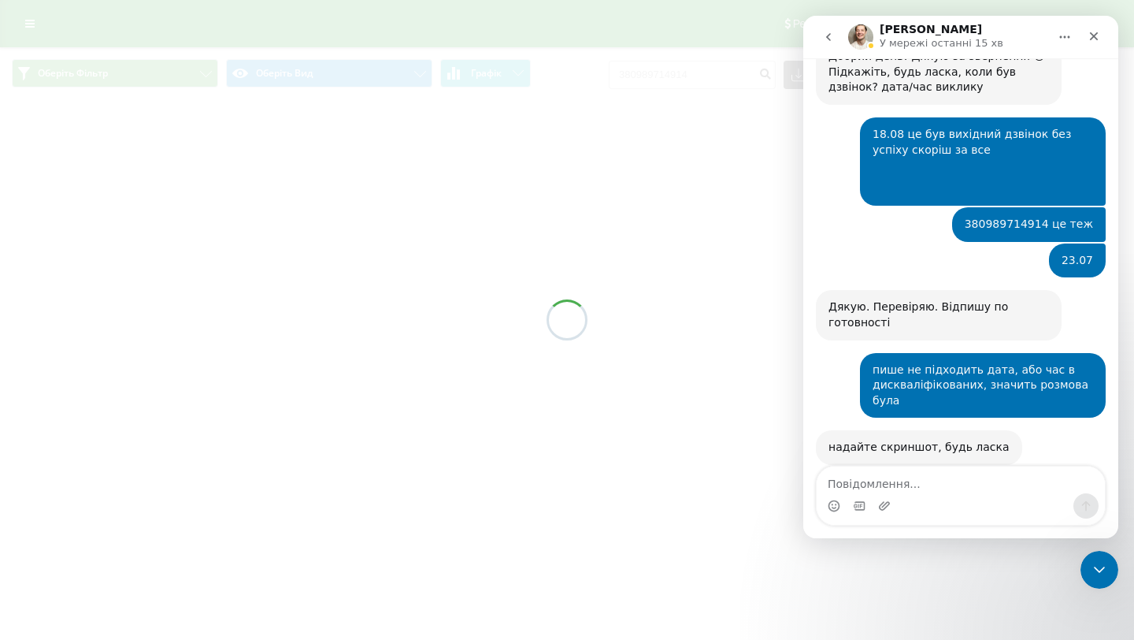
scroll to position [823, 0]
click at [1098, 560] on icon "Закрити програму для спілкування Intercom" at bounding box center [1097, 567] width 19 height 19
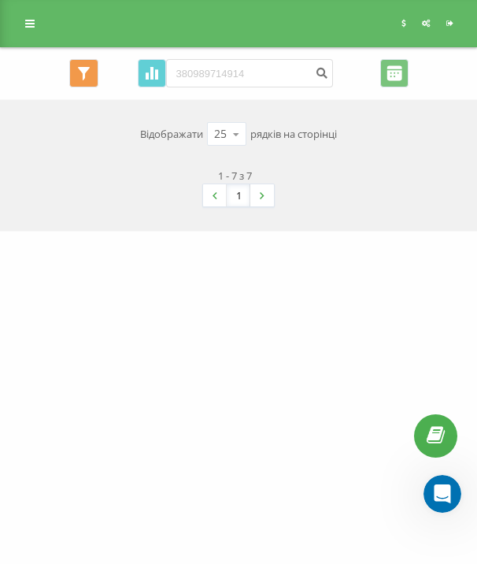
scroll to position [899, 0]
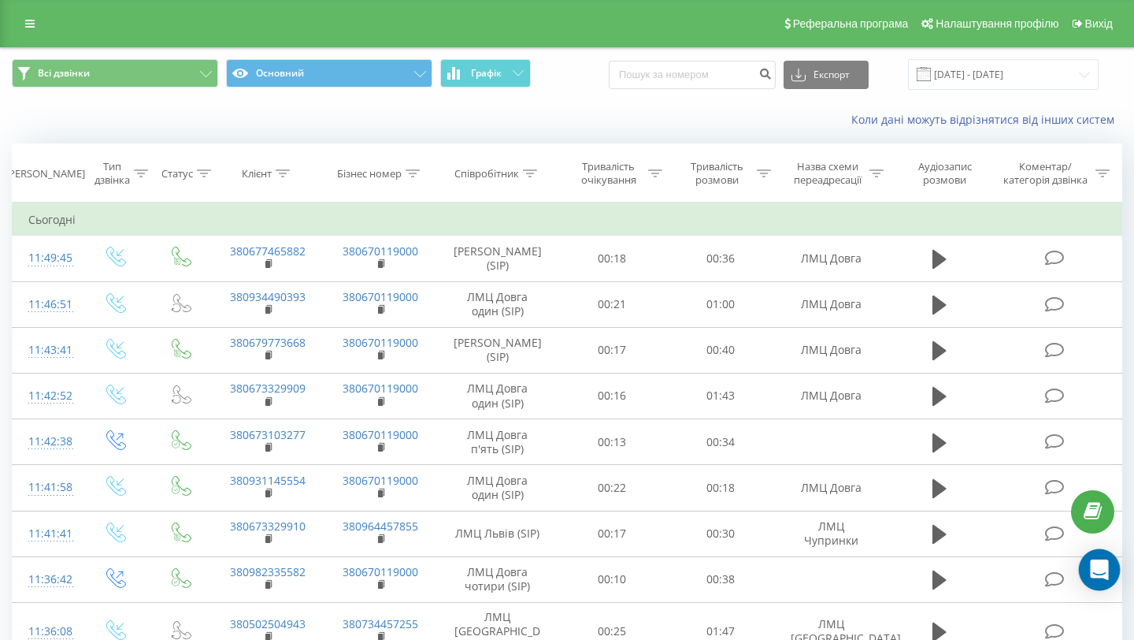
click at [1106, 571] on icon "Open Intercom Messenger" at bounding box center [1099, 569] width 18 height 20
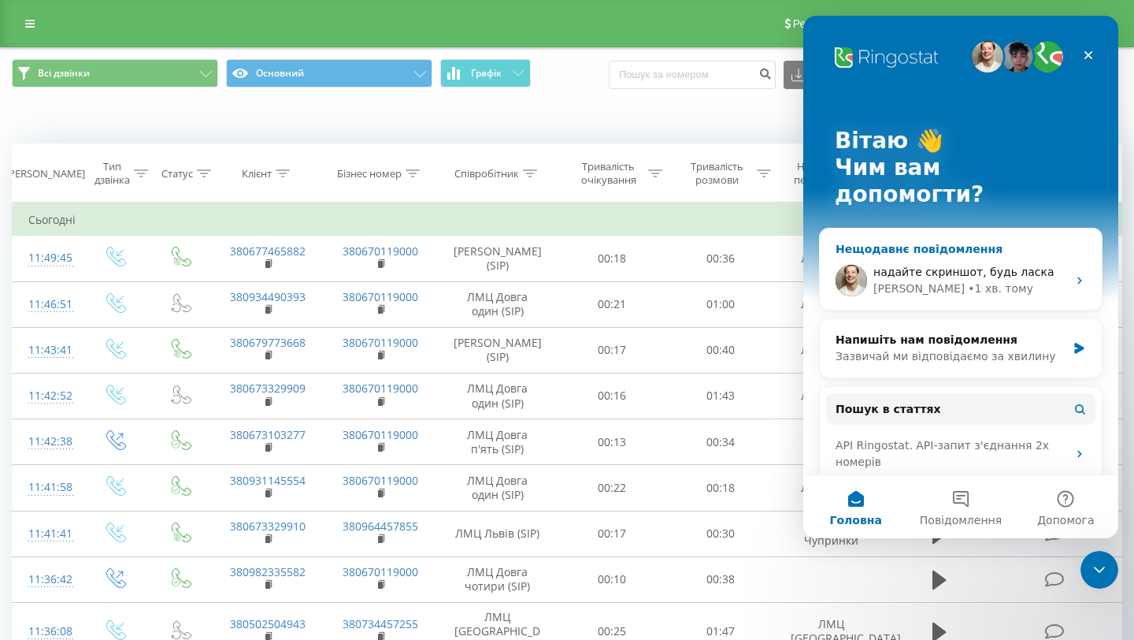
click at [974, 265] on span "надайте скриншот, будь ласка" at bounding box center [964, 271] width 181 height 13
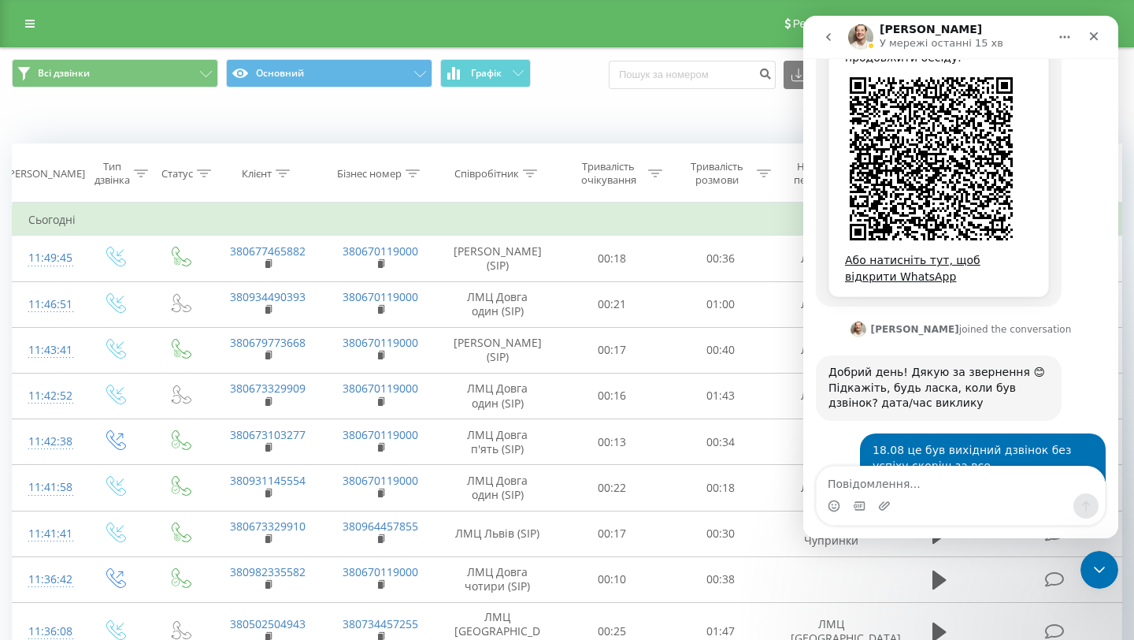
click at [874, 484] on textarea "Повідомлення..." at bounding box center [961, 479] width 288 height 27
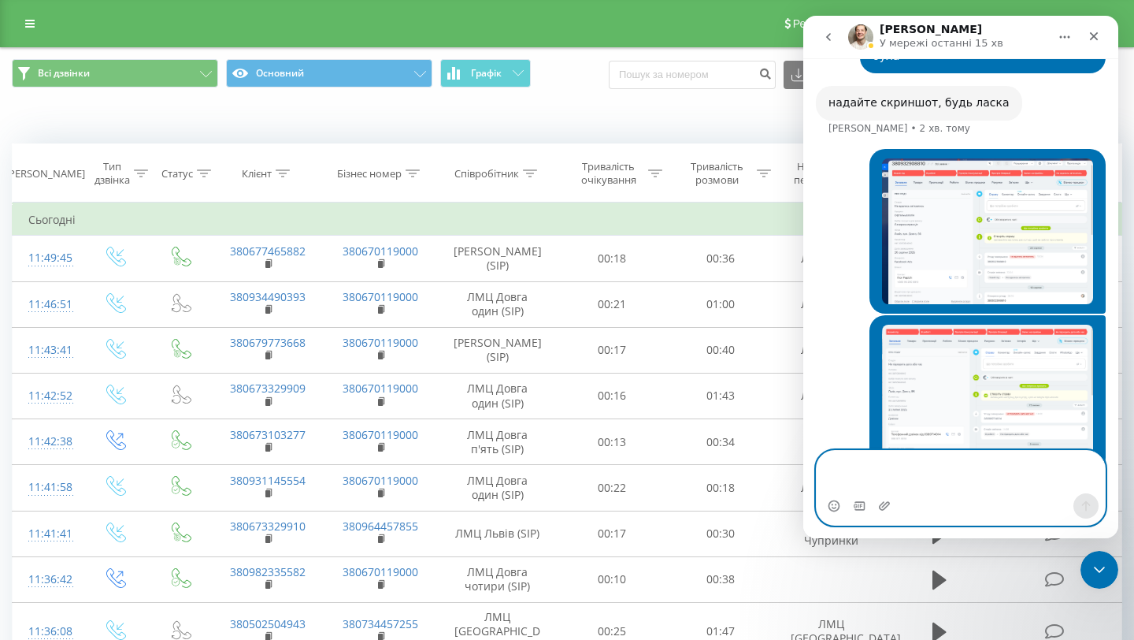
scroll to position [1176, 0]
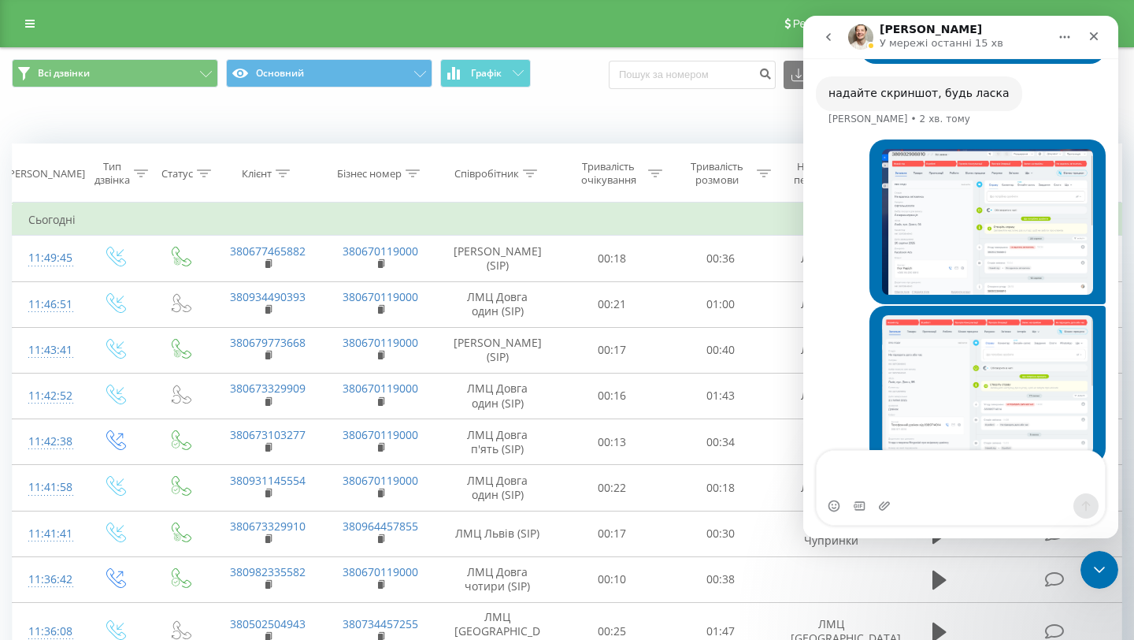
click at [948, 198] on img "Андрій каже…" at bounding box center [987, 222] width 211 height 146
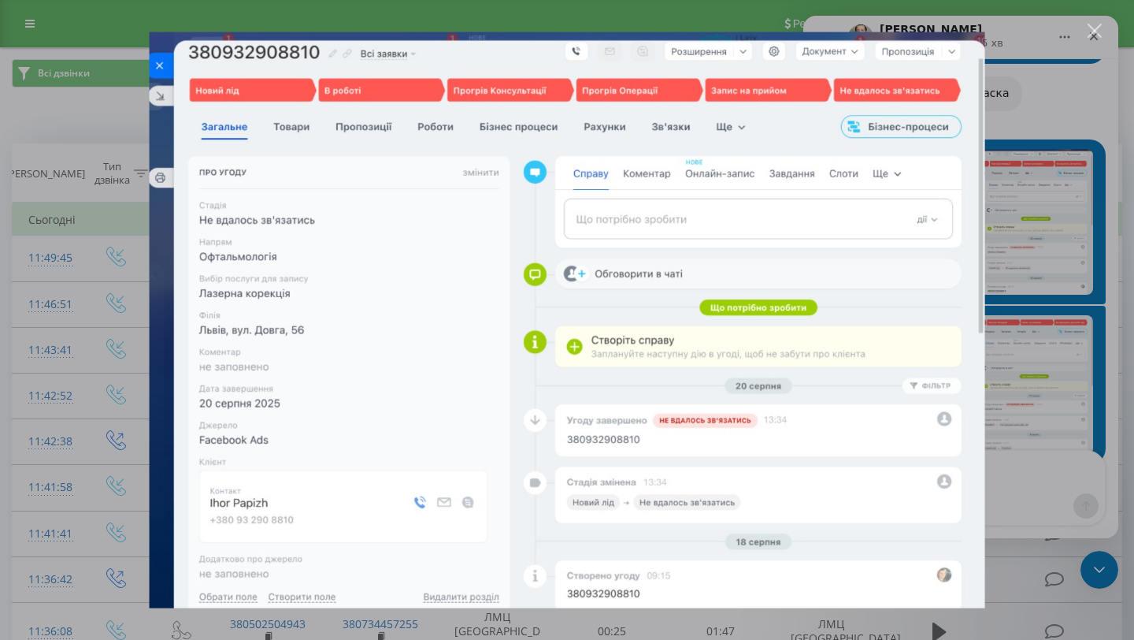
click at [1049, 232] on div "Месенджер Intercom" at bounding box center [567, 320] width 1134 height 640
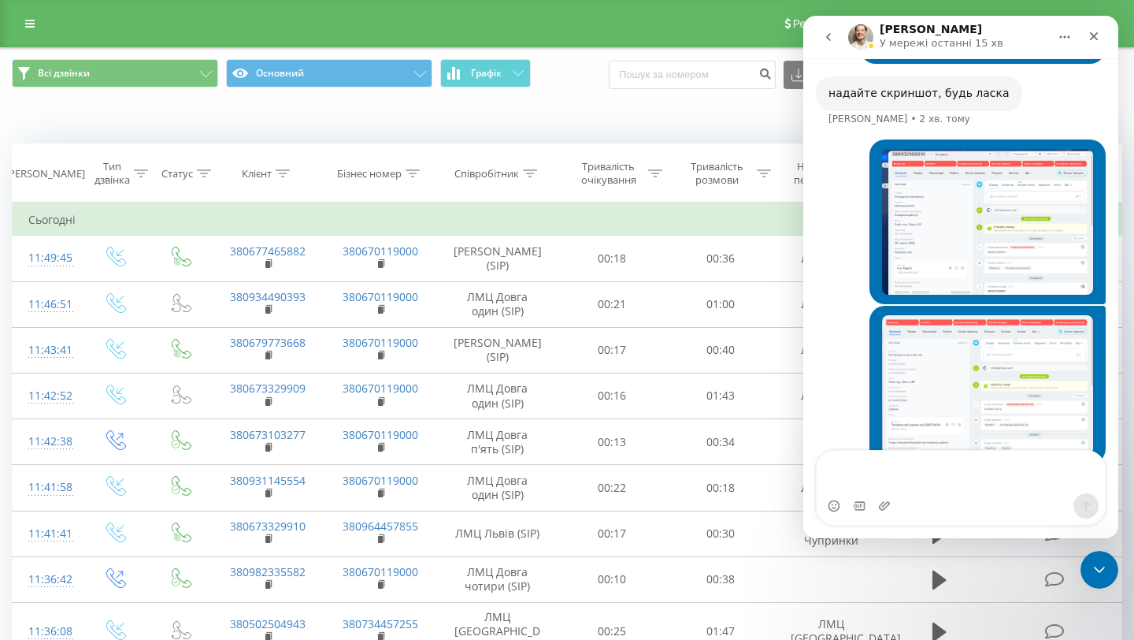
click at [958, 347] on img "Андрій каже…" at bounding box center [987, 385] width 211 height 140
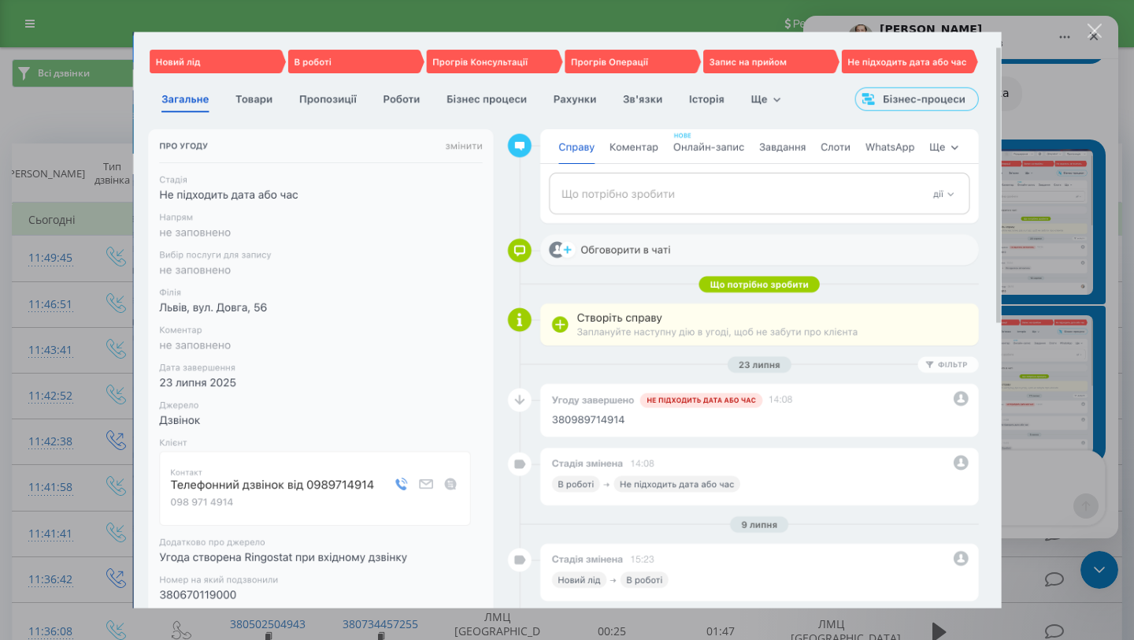
click at [1029, 425] on div "Месенджер Intercom" at bounding box center [567, 320] width 1134 height 640
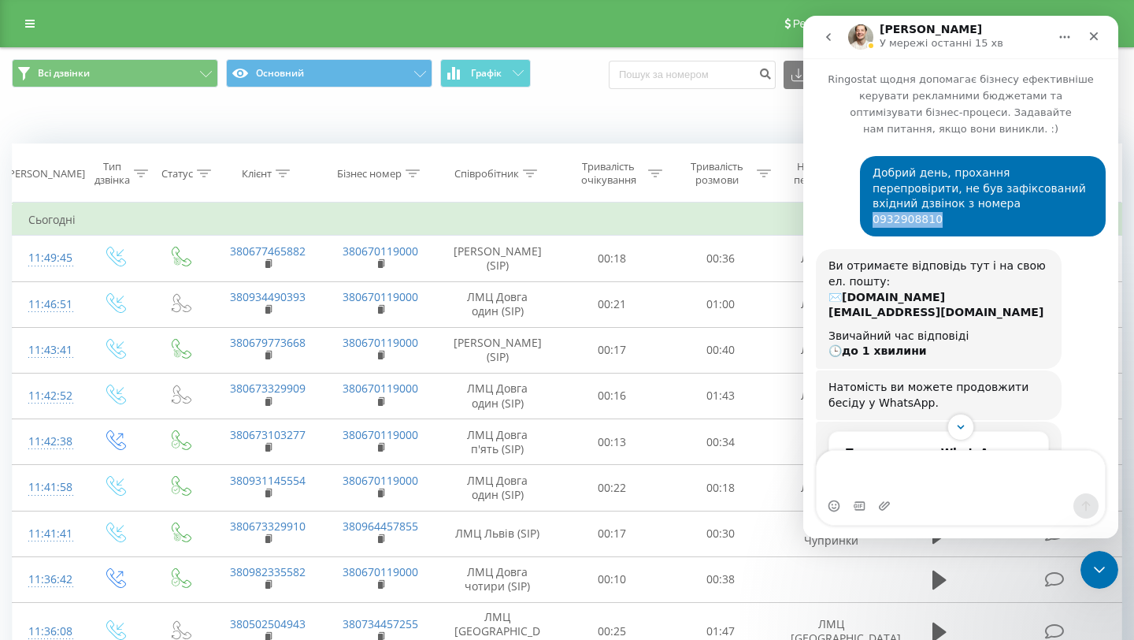
drag, startPoint x: 916, startPoint y: 205, endPoint x: 1018, endPoint y: 199, distance: 102.6
click at [1018, 199] on div "Добрий день, прохання перепровірити, не був зафіксований вхідний дзвінок з номе…" at bounding box center [983, 195] width 221 height 61
copy div "0932908810"
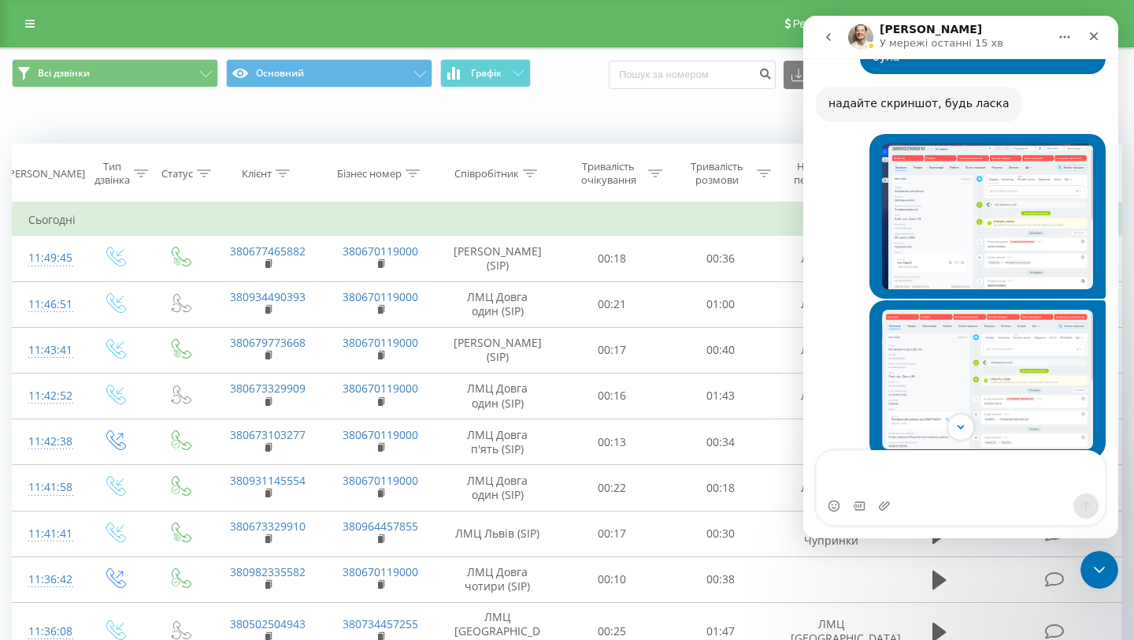
scroll to position [1238, 0]
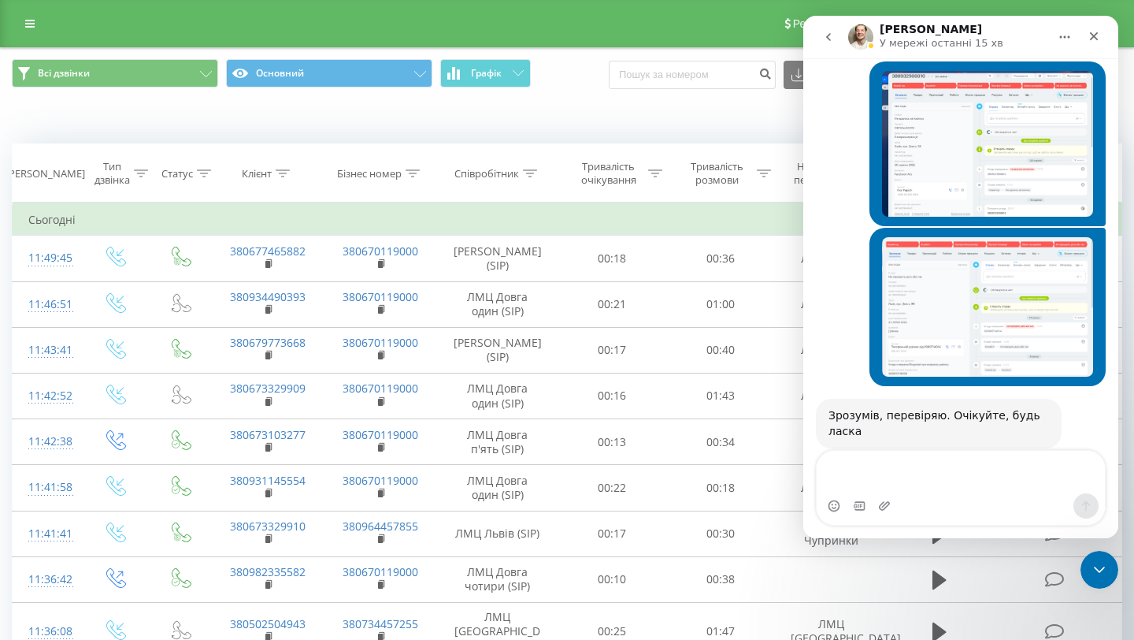
click at [993, 287] on img "Андрій каже…" at bounding box center [987, 307] width 211 height 140
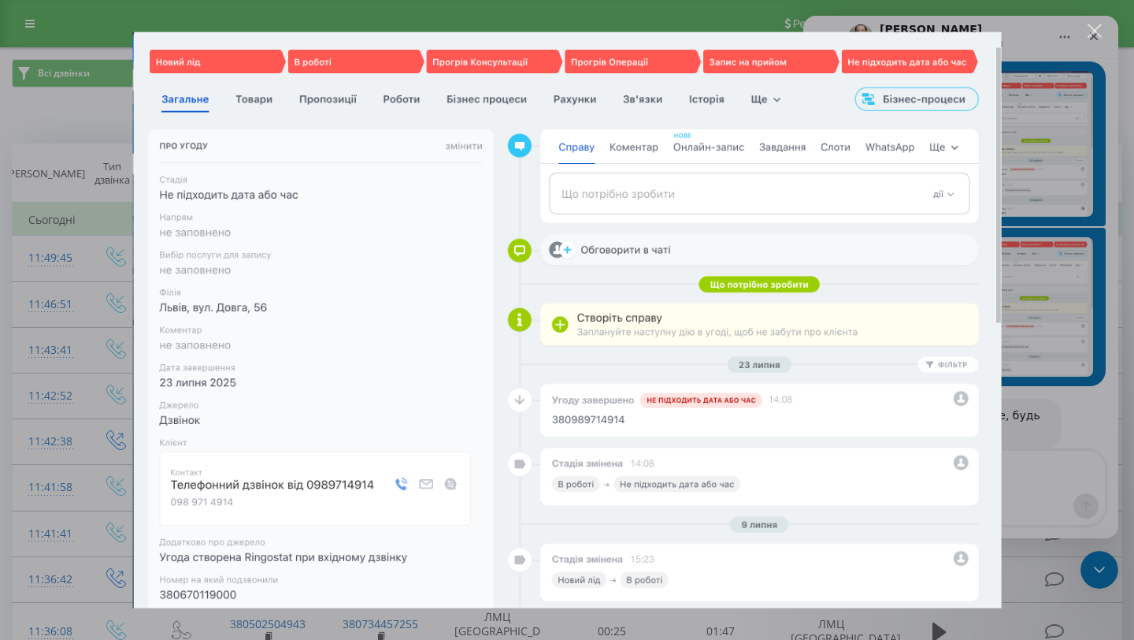
click at [1061, 337] on div "Месенджер Intercom" at bounding box center [567, 320] width 1134 height 640
